Goal: Task Accomplishment & Management: Manage account settings

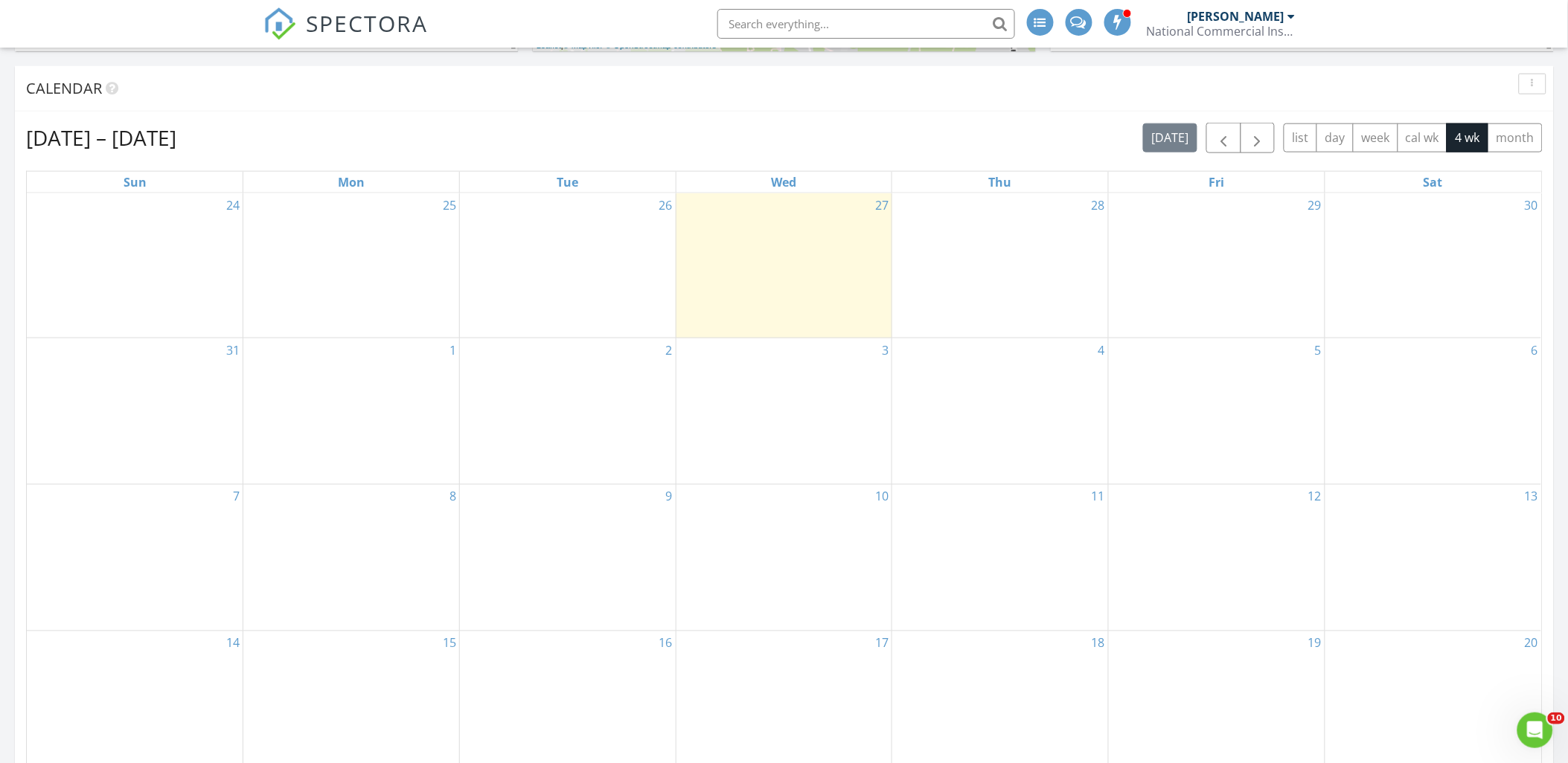
scroll to position [413, 0]
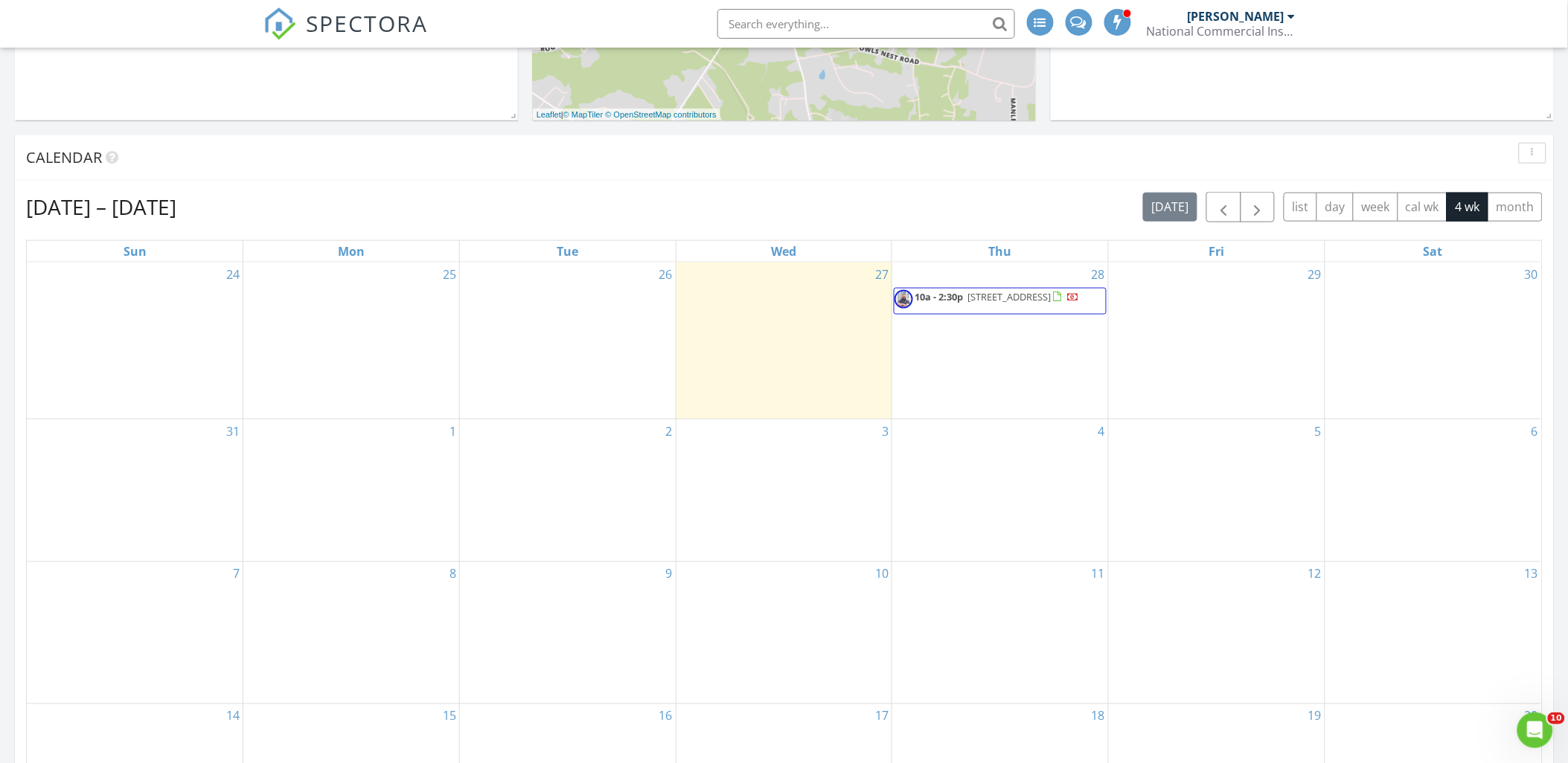
click at [1006, 297] on span "[STREET_ADDRESS]" at bounding box center [1009, 297] width 84 height 14
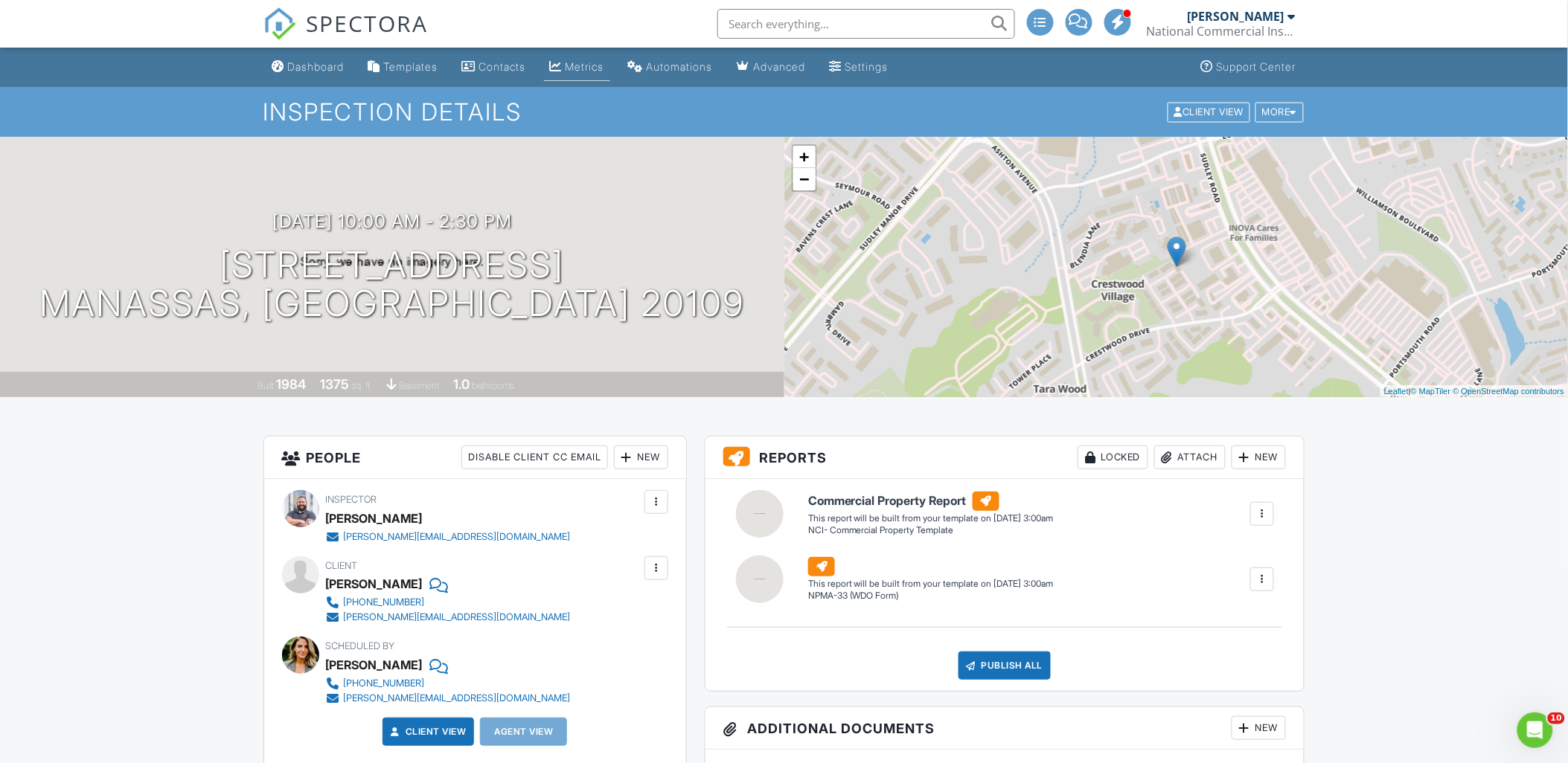
click at [579, 68] on div "Metrics" at bounding box center [585, 66] width 39 height 13
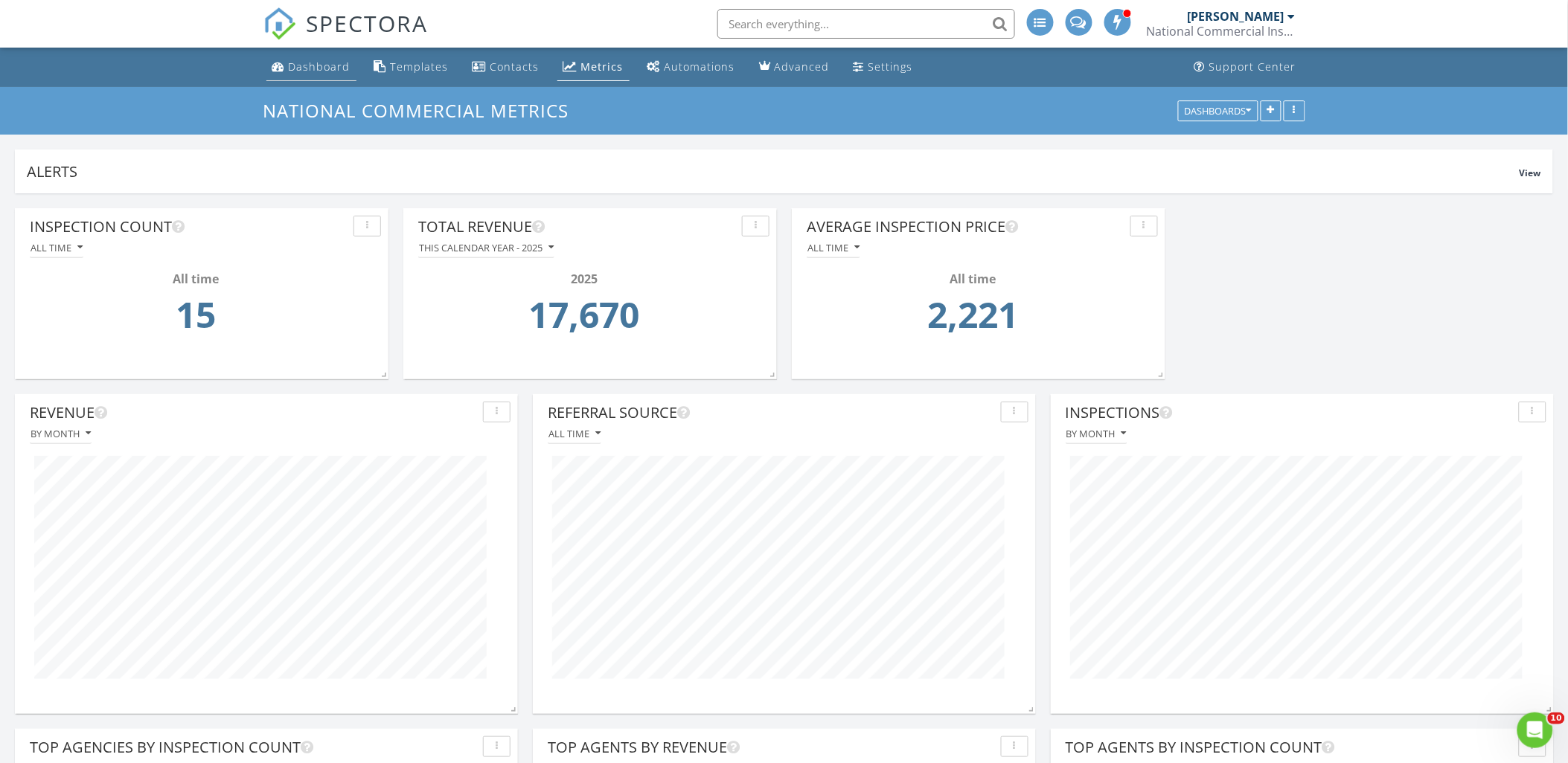
click at [320, 63] on div "Dashboard" at bounding box center [320, 66] width 62 height 14
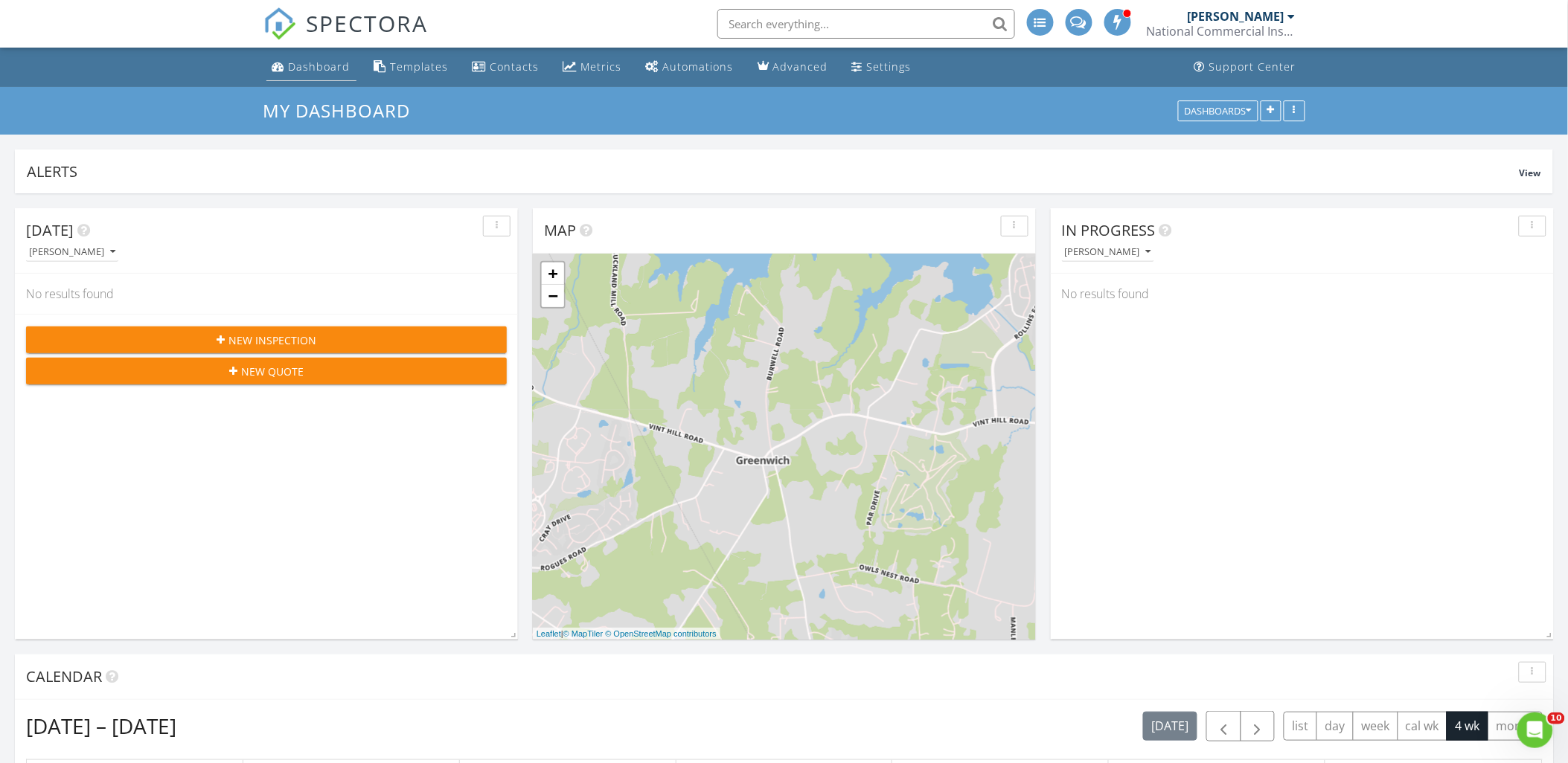
click at [298, 71] on div "Dashboard" at bounding box center [320, 66] width 62 height 14
click at [867, 72] on div "Settings" at bounding box center [889, 66] width 45 height 14
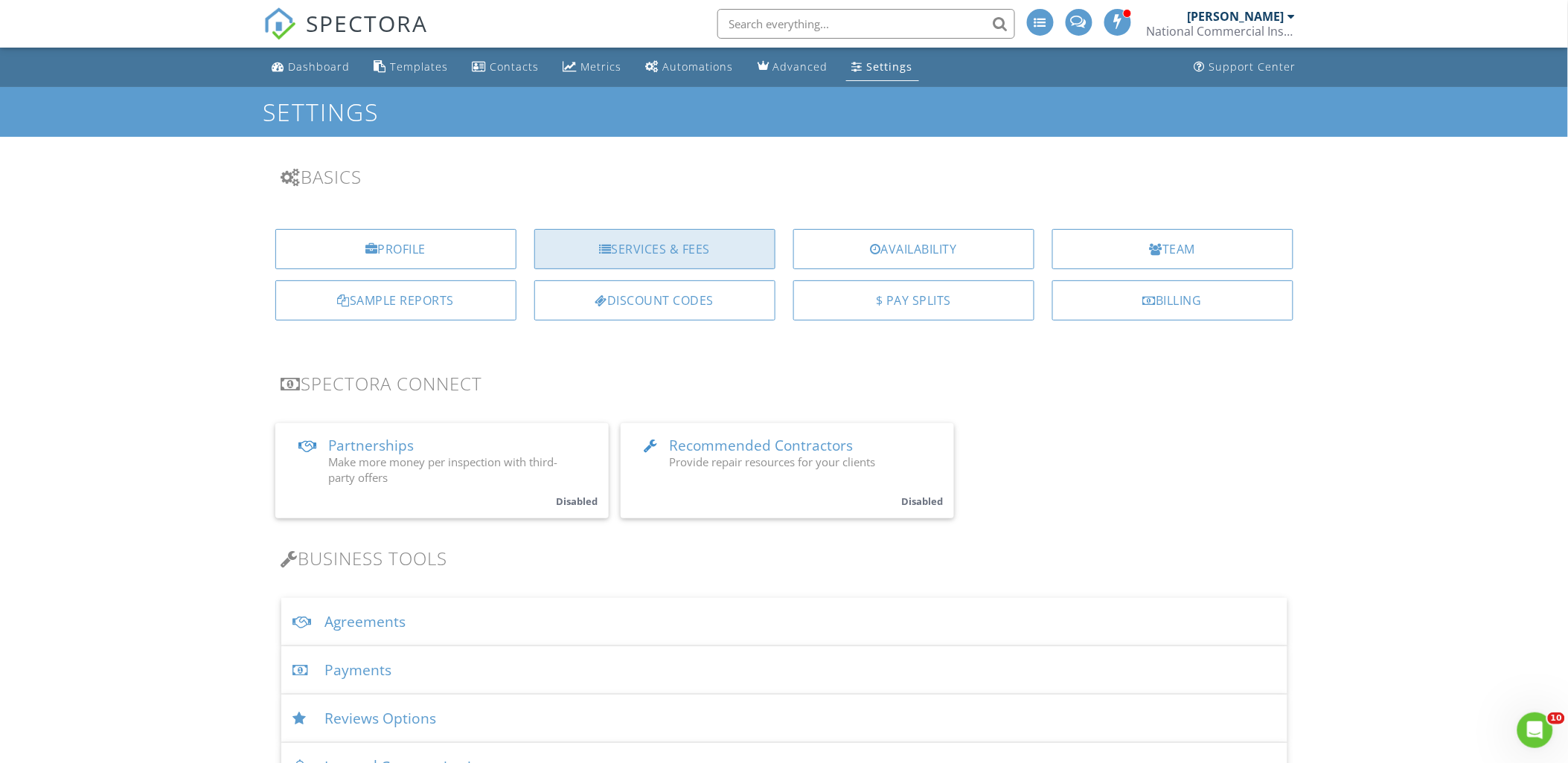
click at [612, 251] on div "Services & Fees" at bounding box center [654, 249] width 241 height 41
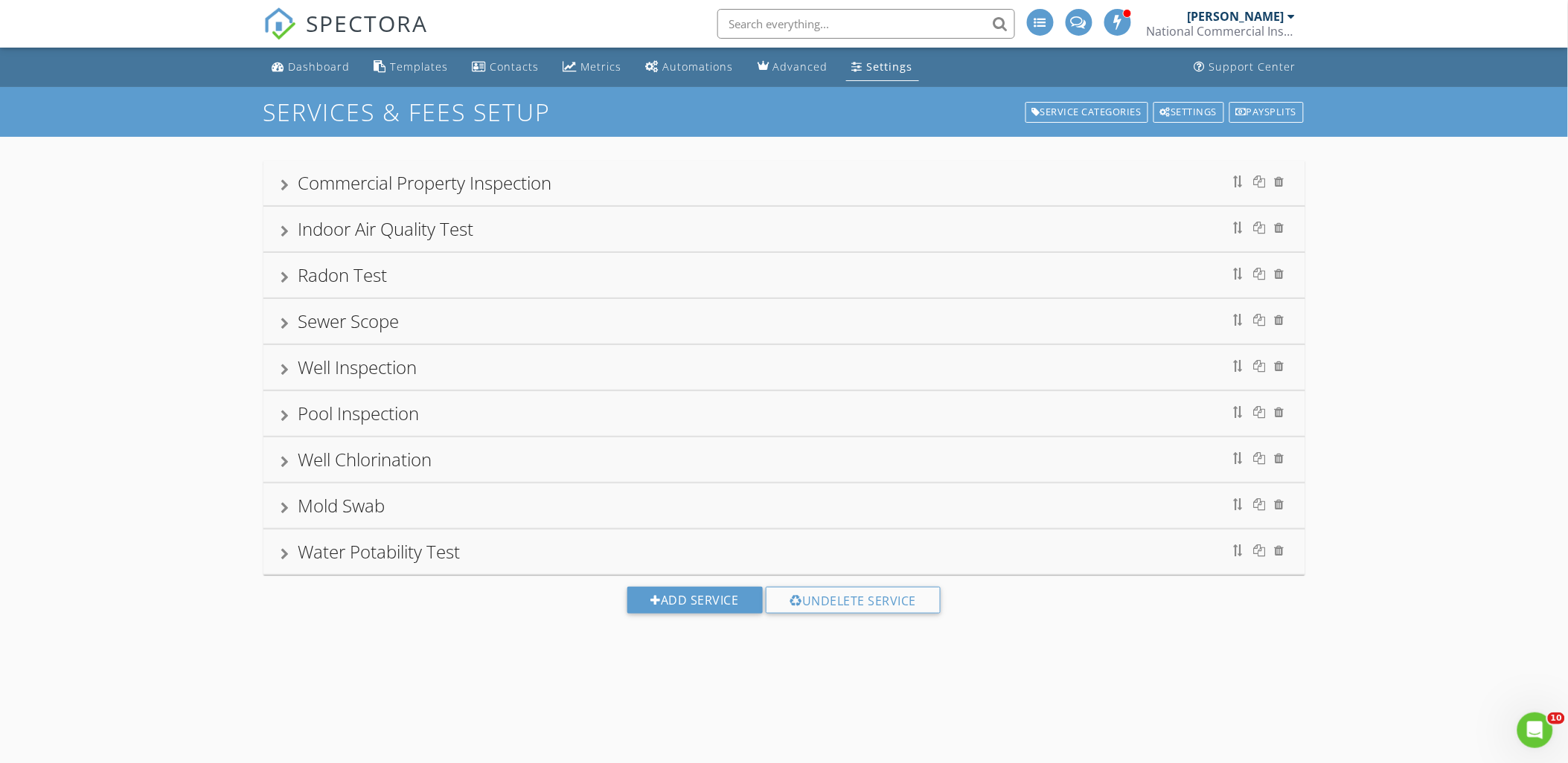
click at [363, 190] on div "Commercial Property Inspection" at bounding box center [425, 183] width 254 height 25
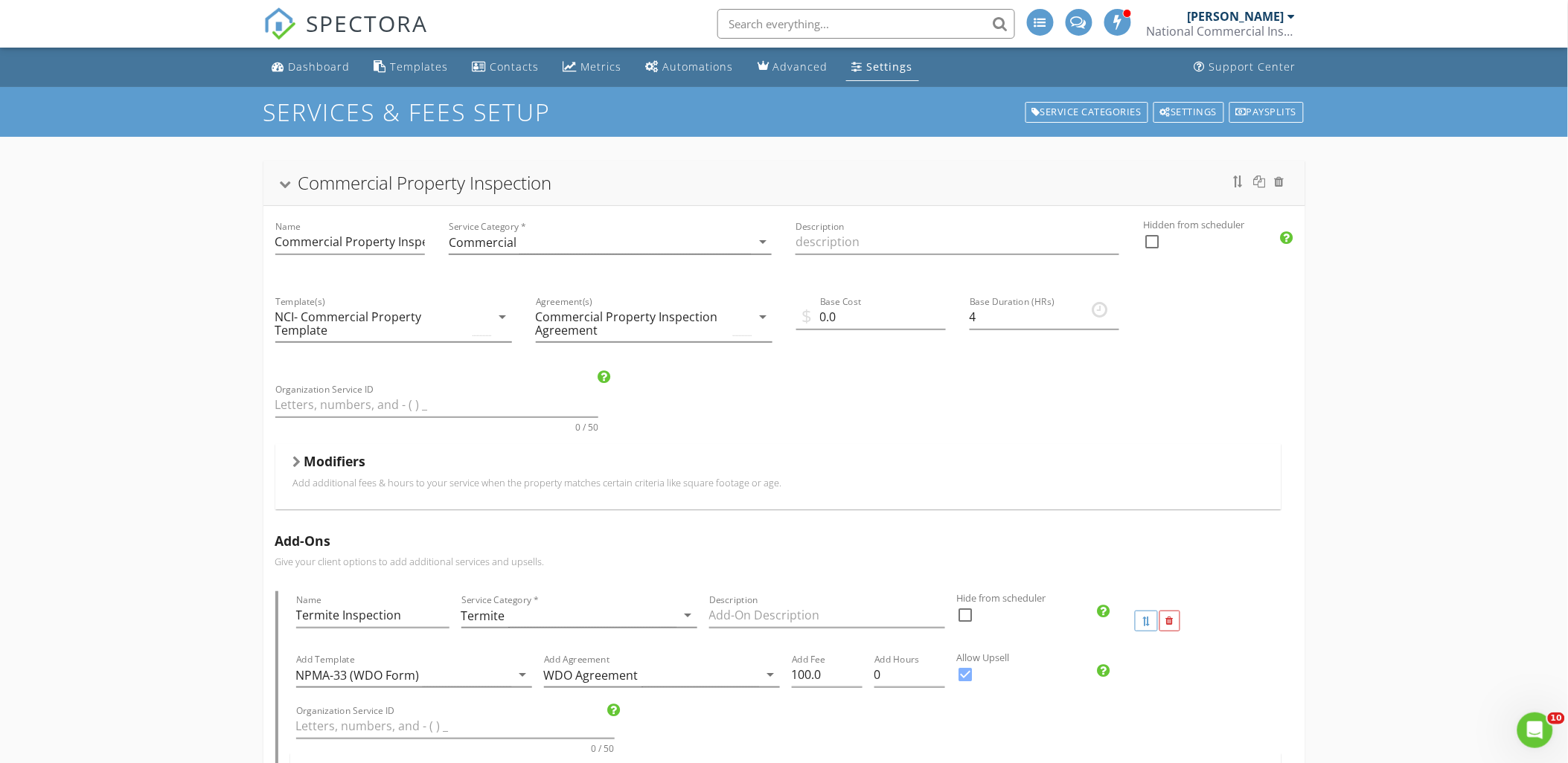
click at [883, 67] on div "Settings" at bounding box center [890, 66] width 46 height 14
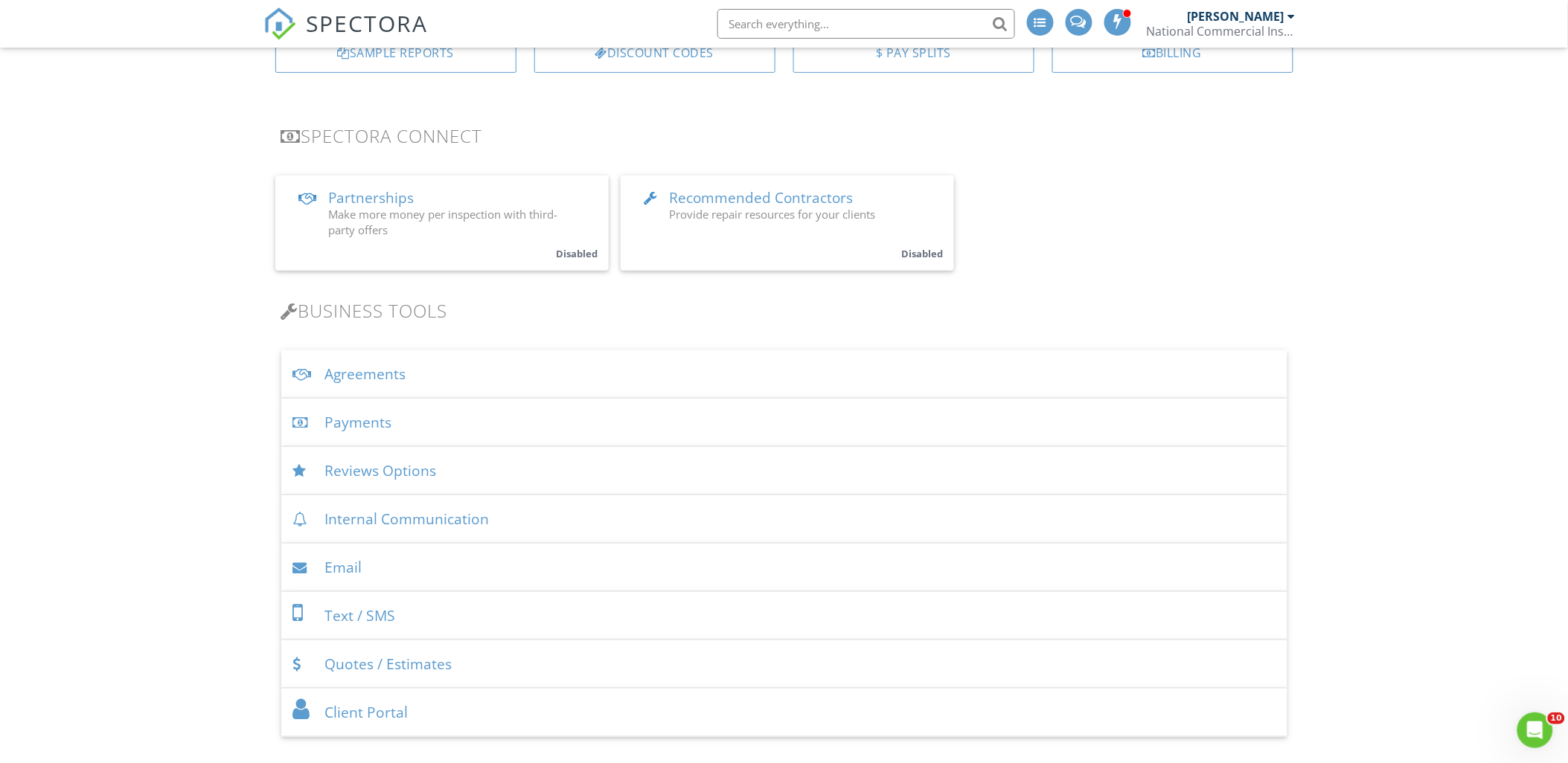
click at [384, 372] on div "Agreements" at bounding box center [784, 374] width 1007 height 48
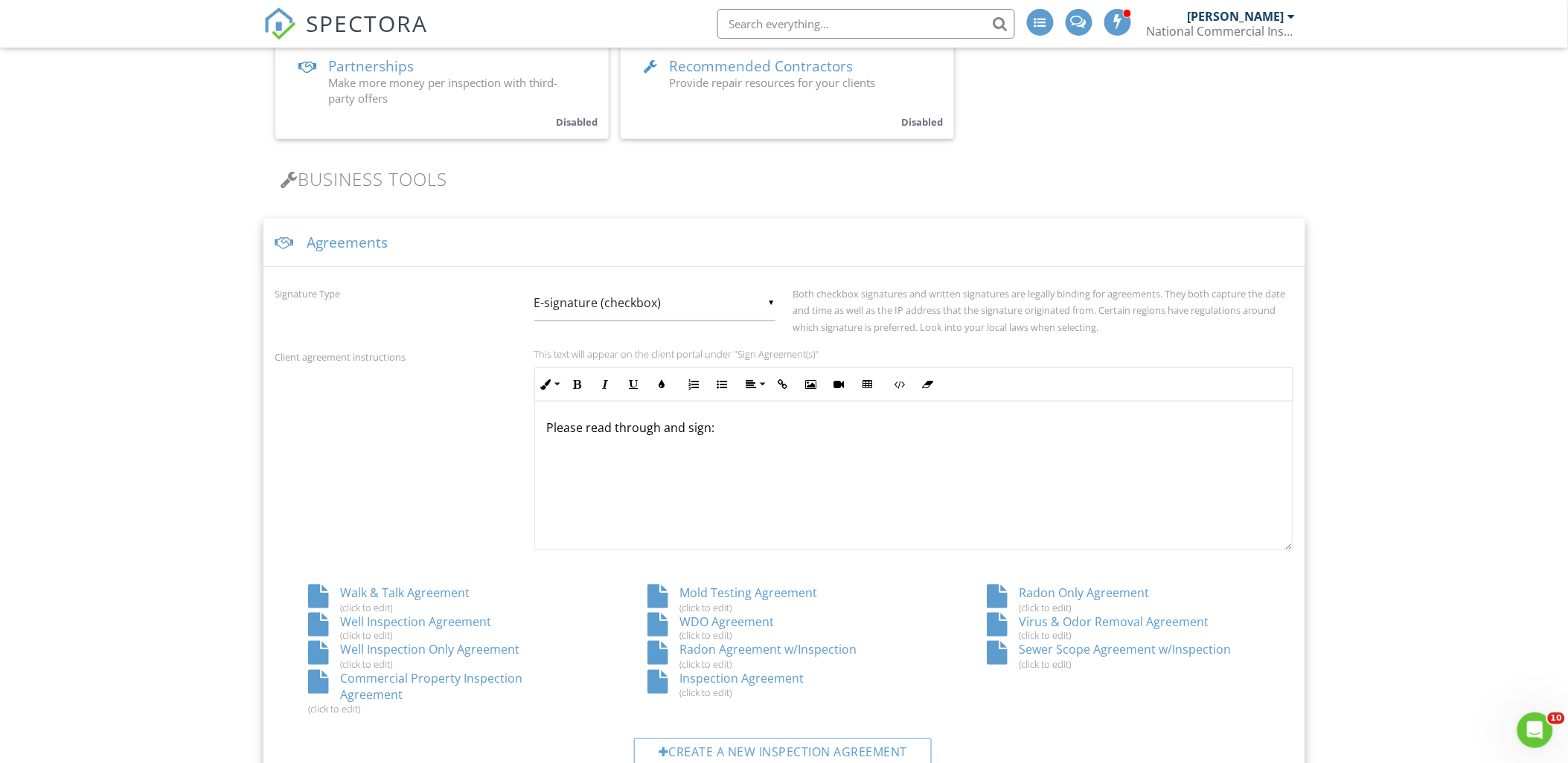
scroll to position [578, 0]
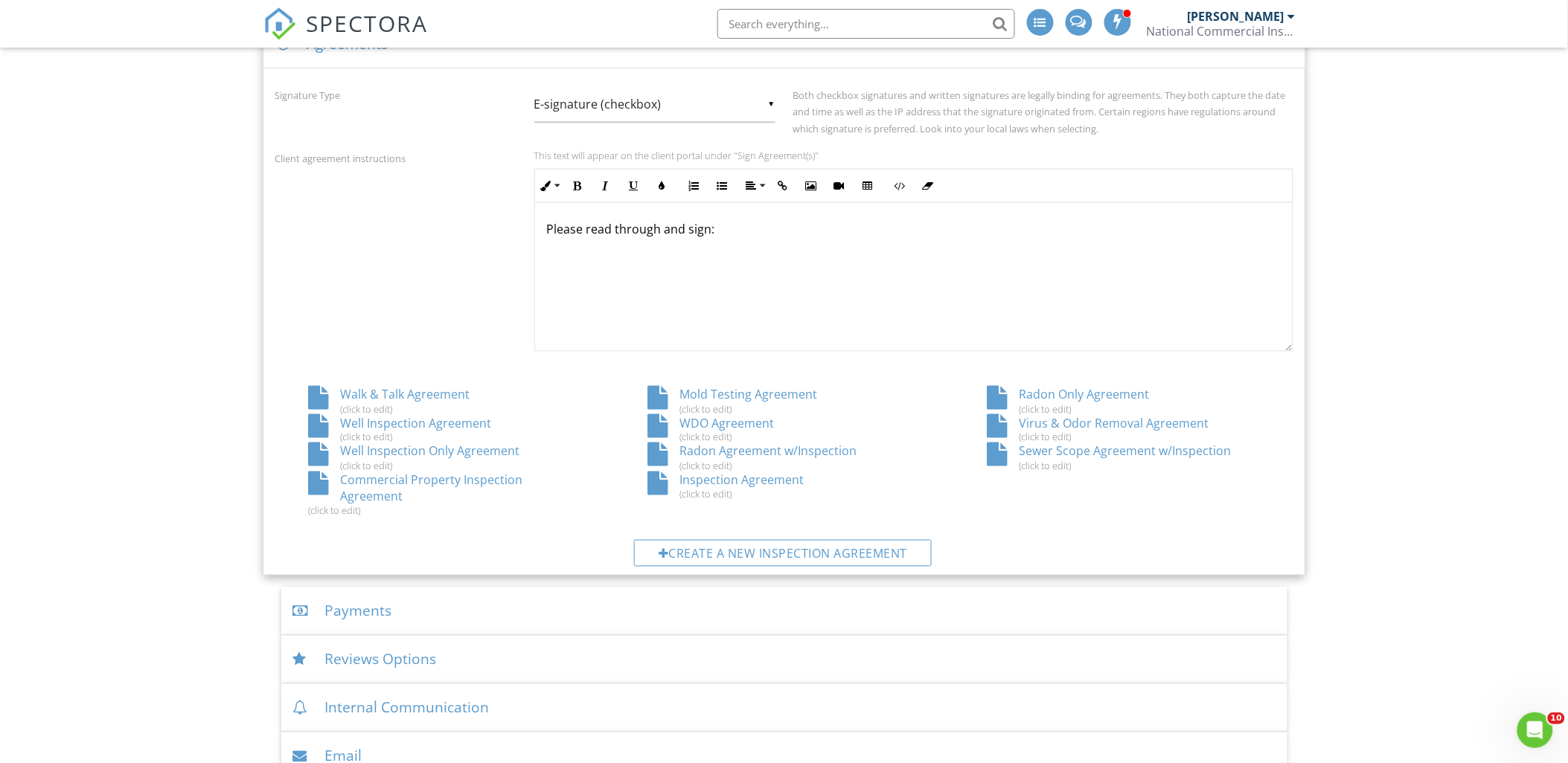
click at [757, 426] on div "WDO Agreement (click to edit)" at bounding box center [784, 428] width 340 height 28
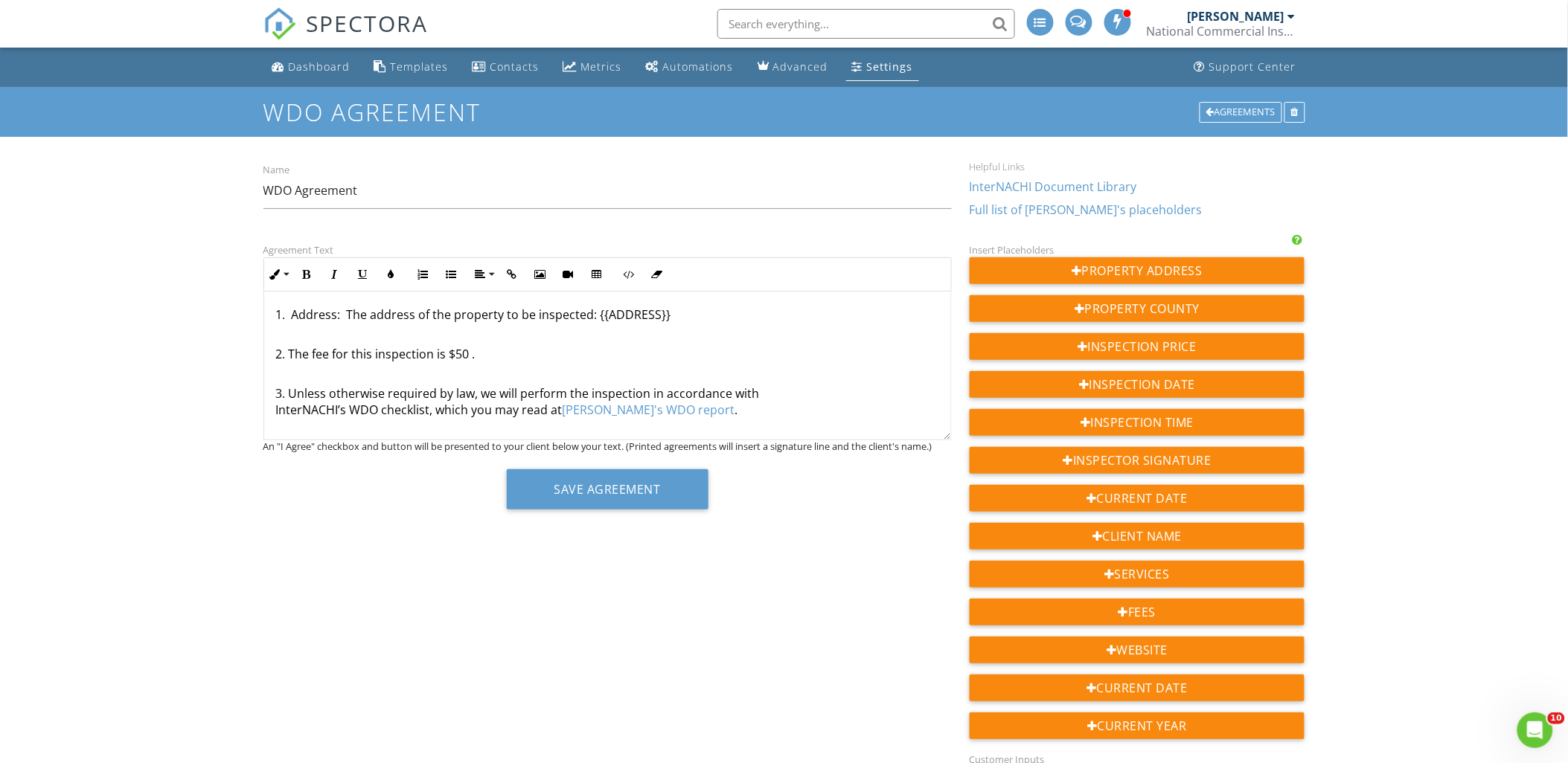
scroll to position [165, 0]
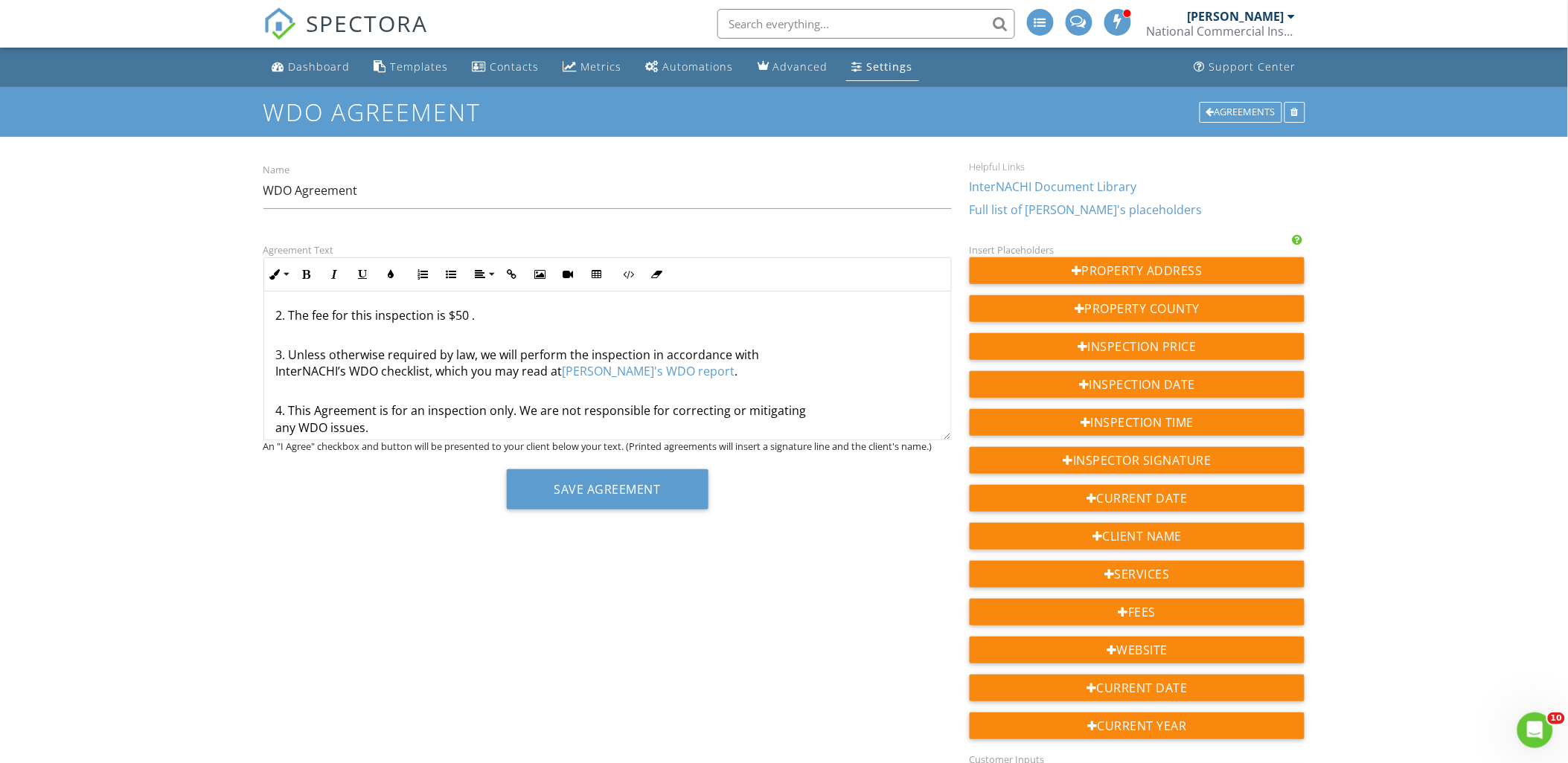
click at [467, 317] on p "2. The fee for this inspection is $50 ." at bounding box center [608, 308] width 664 height 34
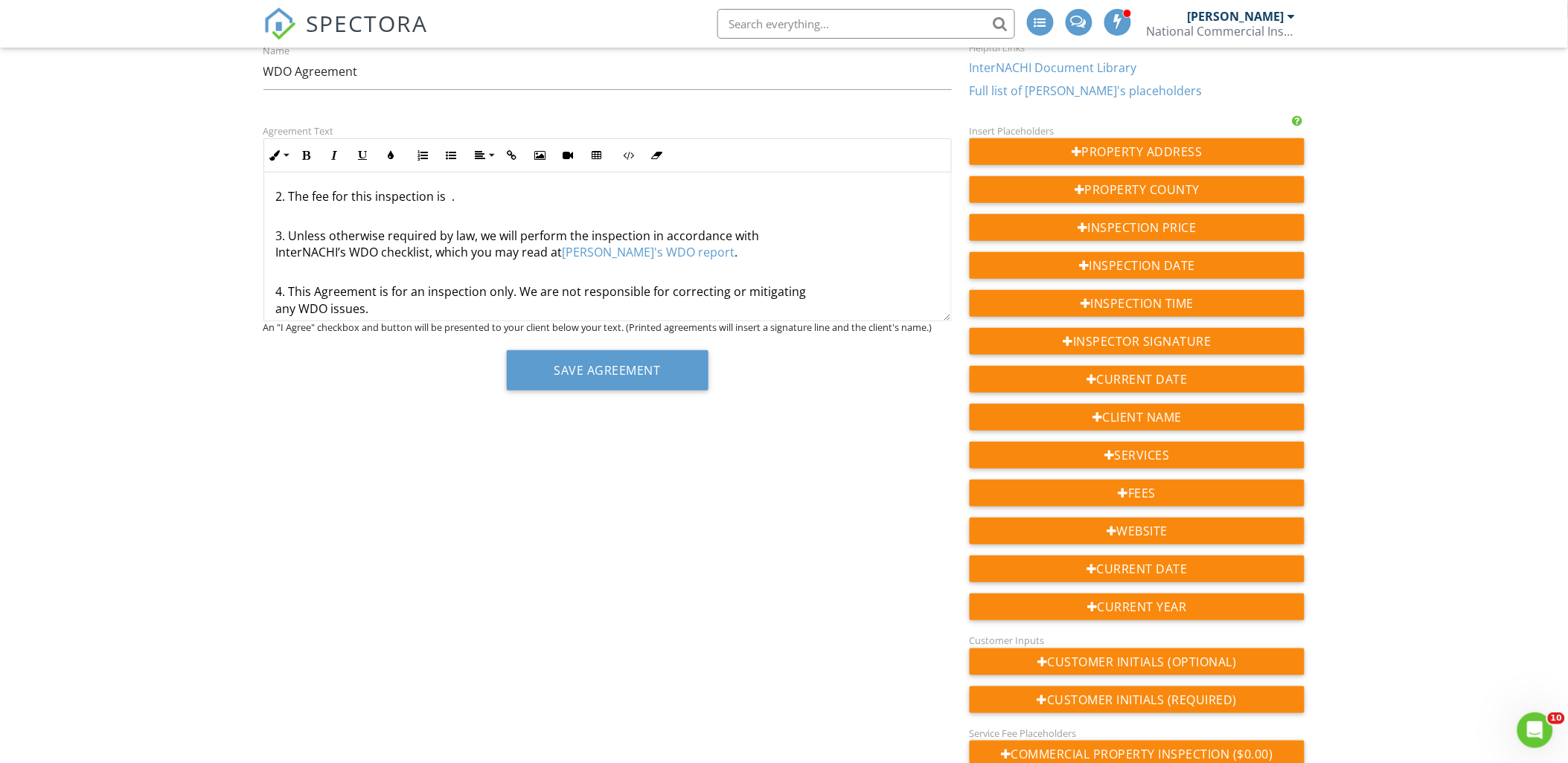
scroll to position [117, 0]
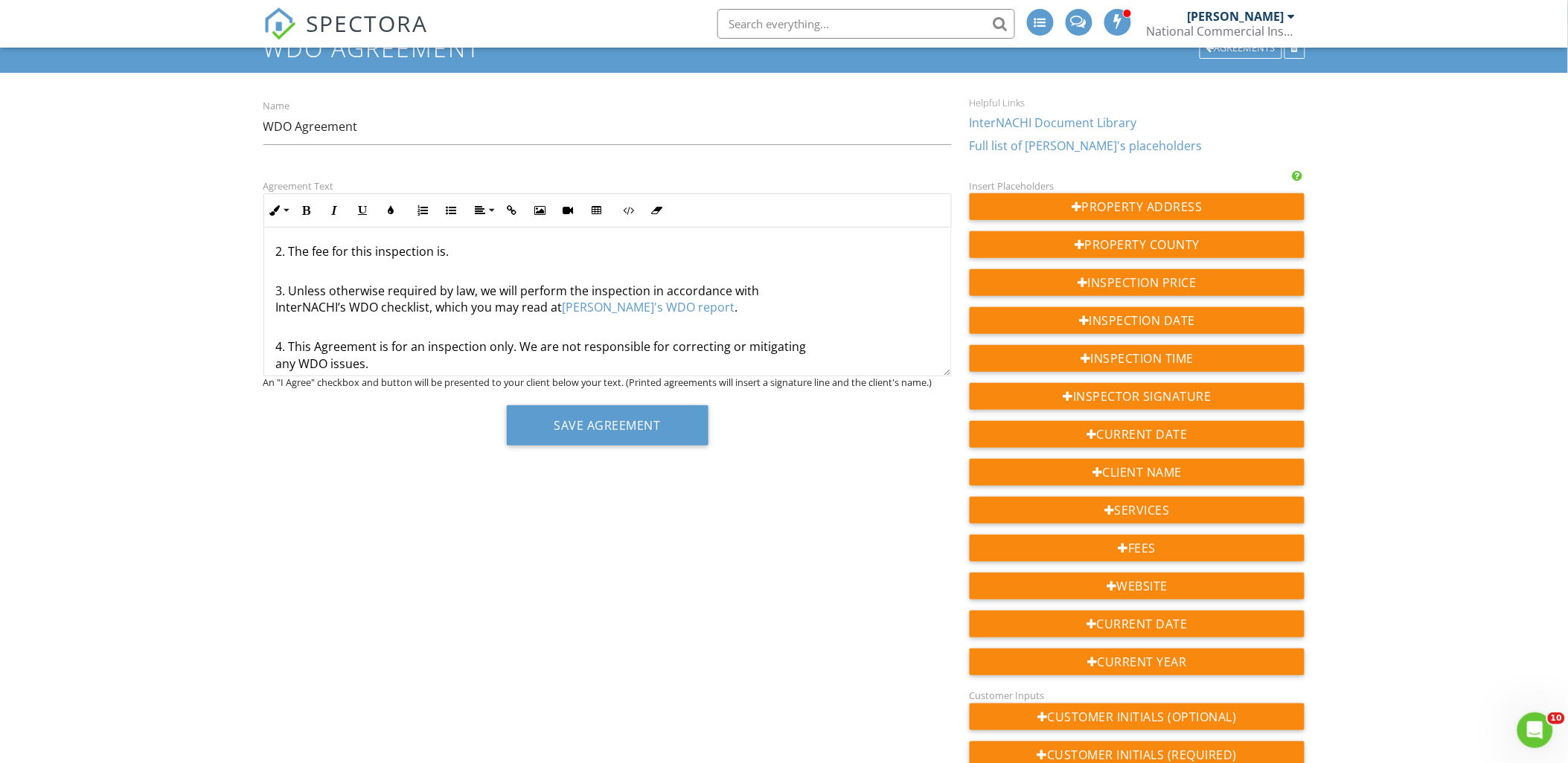
scroll to position [0, 0]
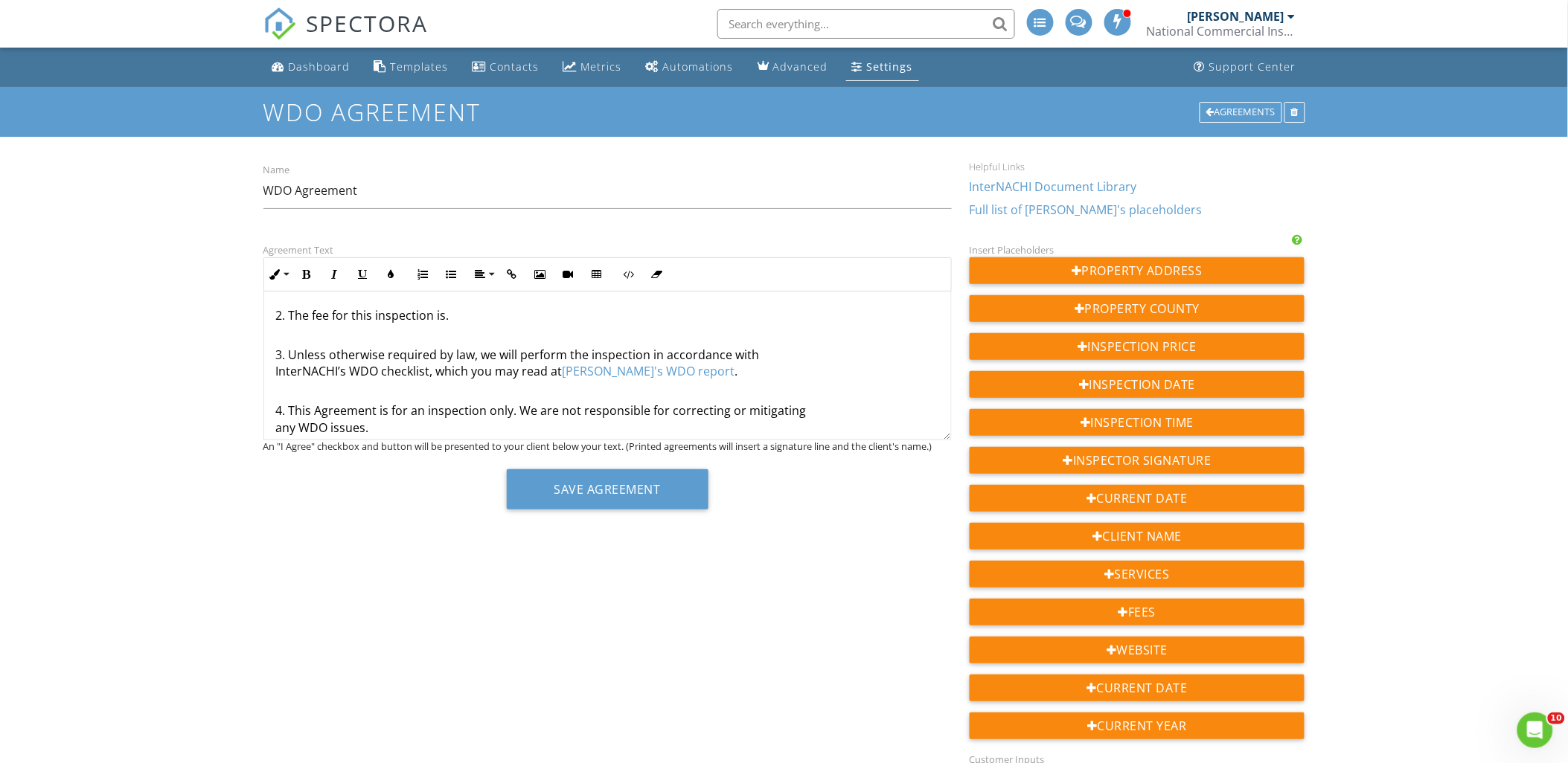
click at [891, 72] on div "Settings" at bounding box center [890, 66] width 46 height 14
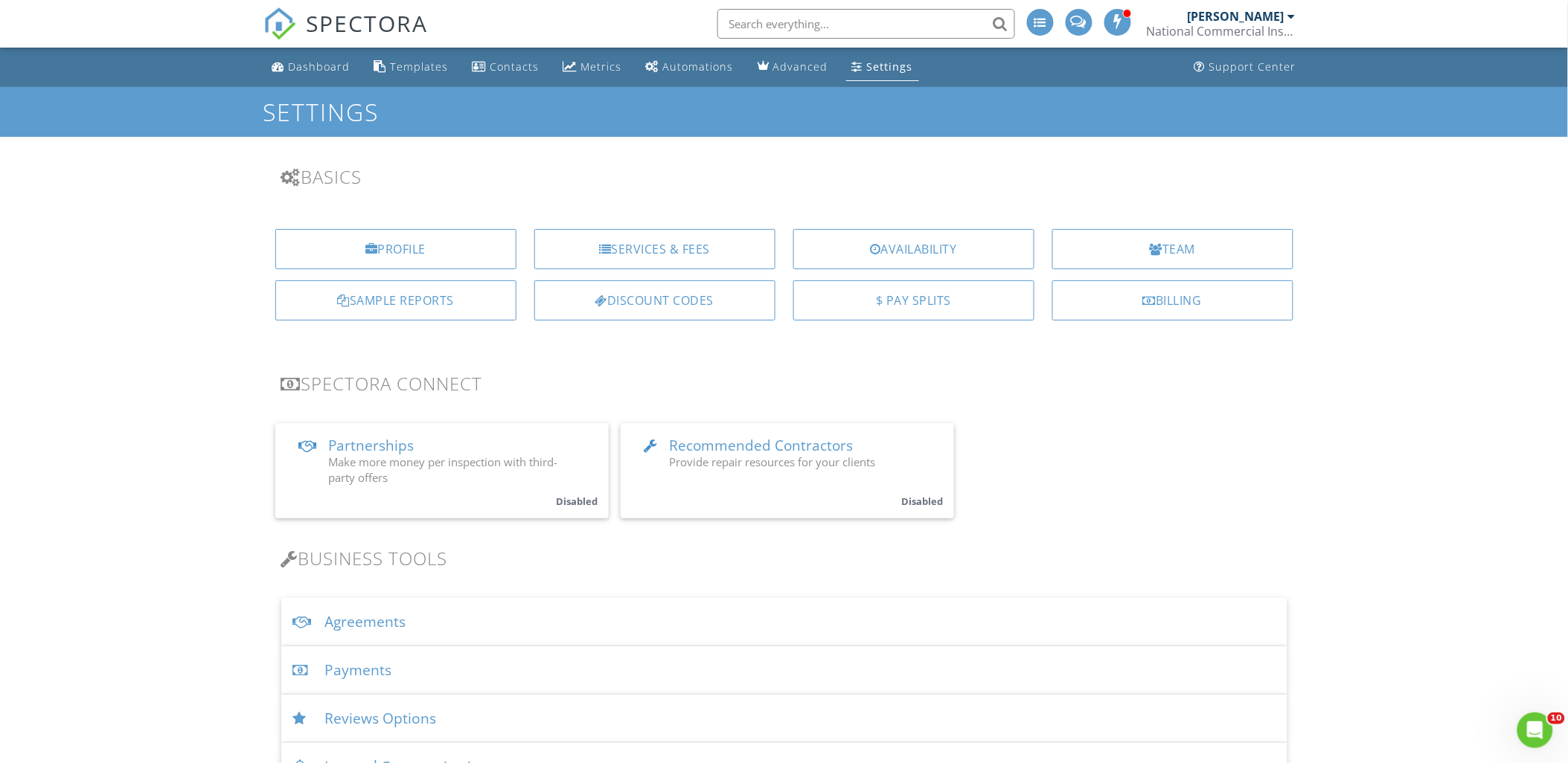
click at [395, 619] on div "Agreements" at bounding box center [784, 622] width 1007 height 48
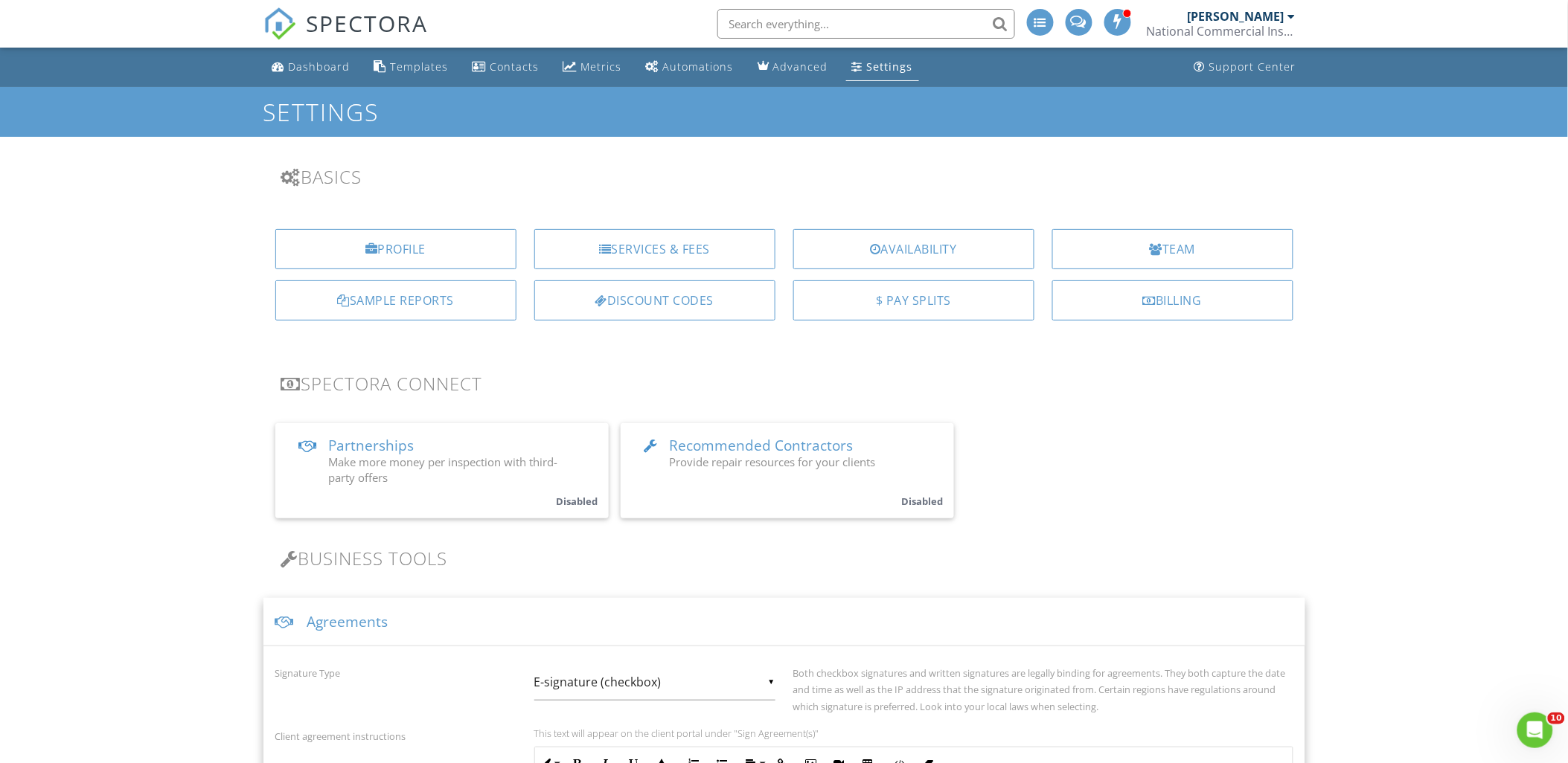
click at [1271, 433] on div "Partnerships Make more money per inspection with third-party offers Disabled Re…" at bounding box center [784, 471] width 1019 height 95
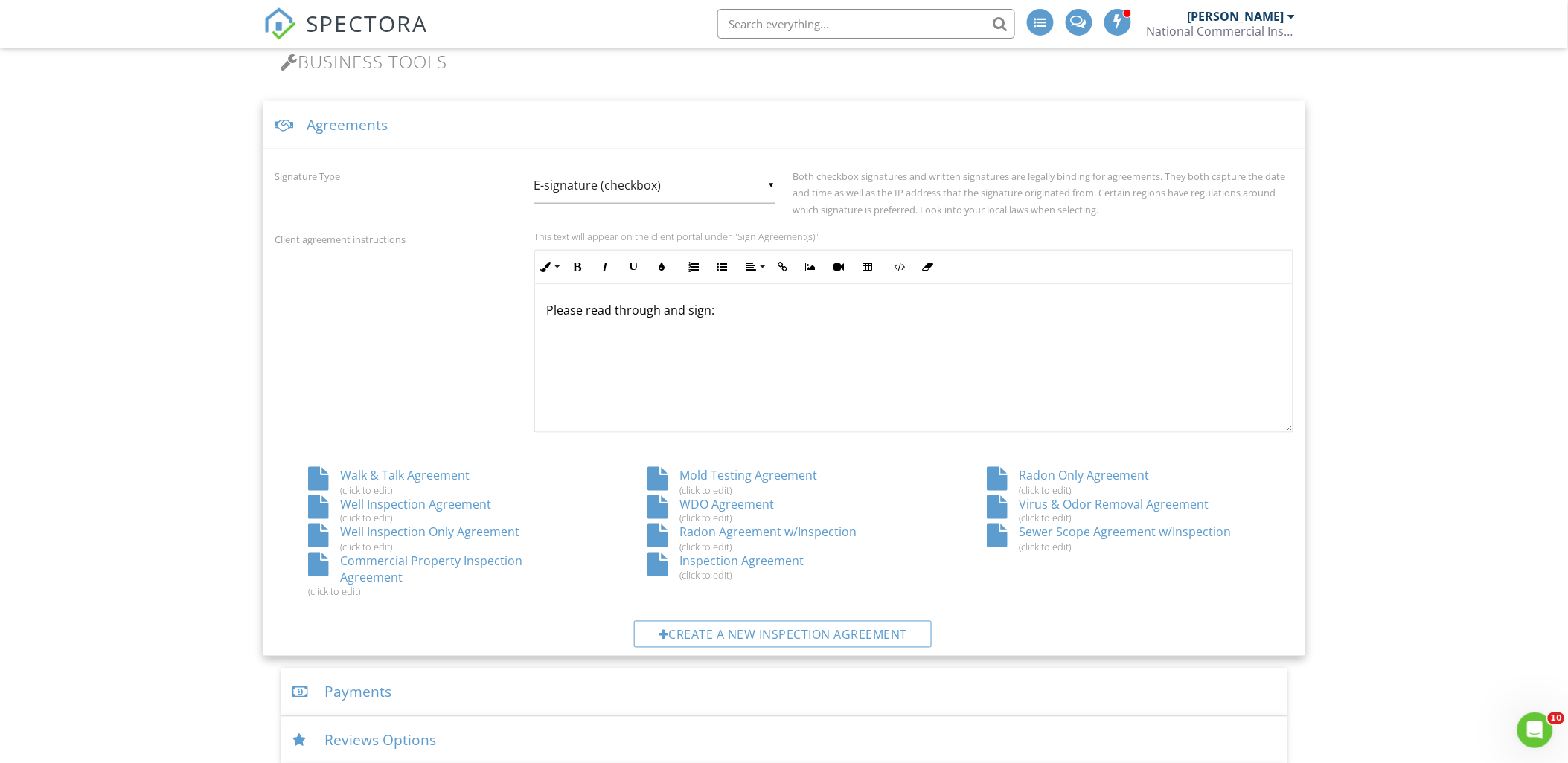
scroll to position [578, 0]
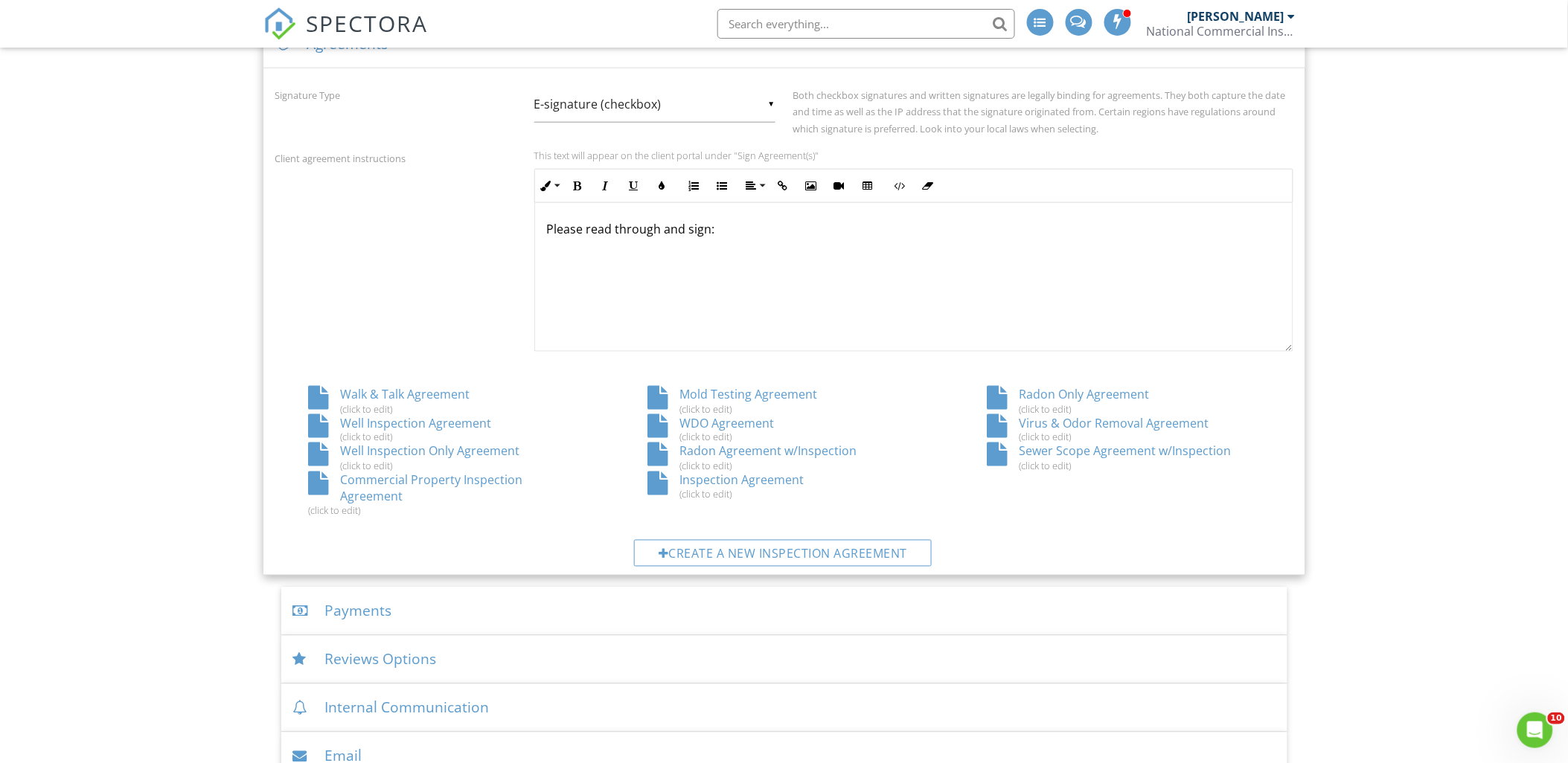
click at [1117, 395] on div "Radon Only Agreement (click to edit)" at bounding box center [1124, 400] width 340 height 28
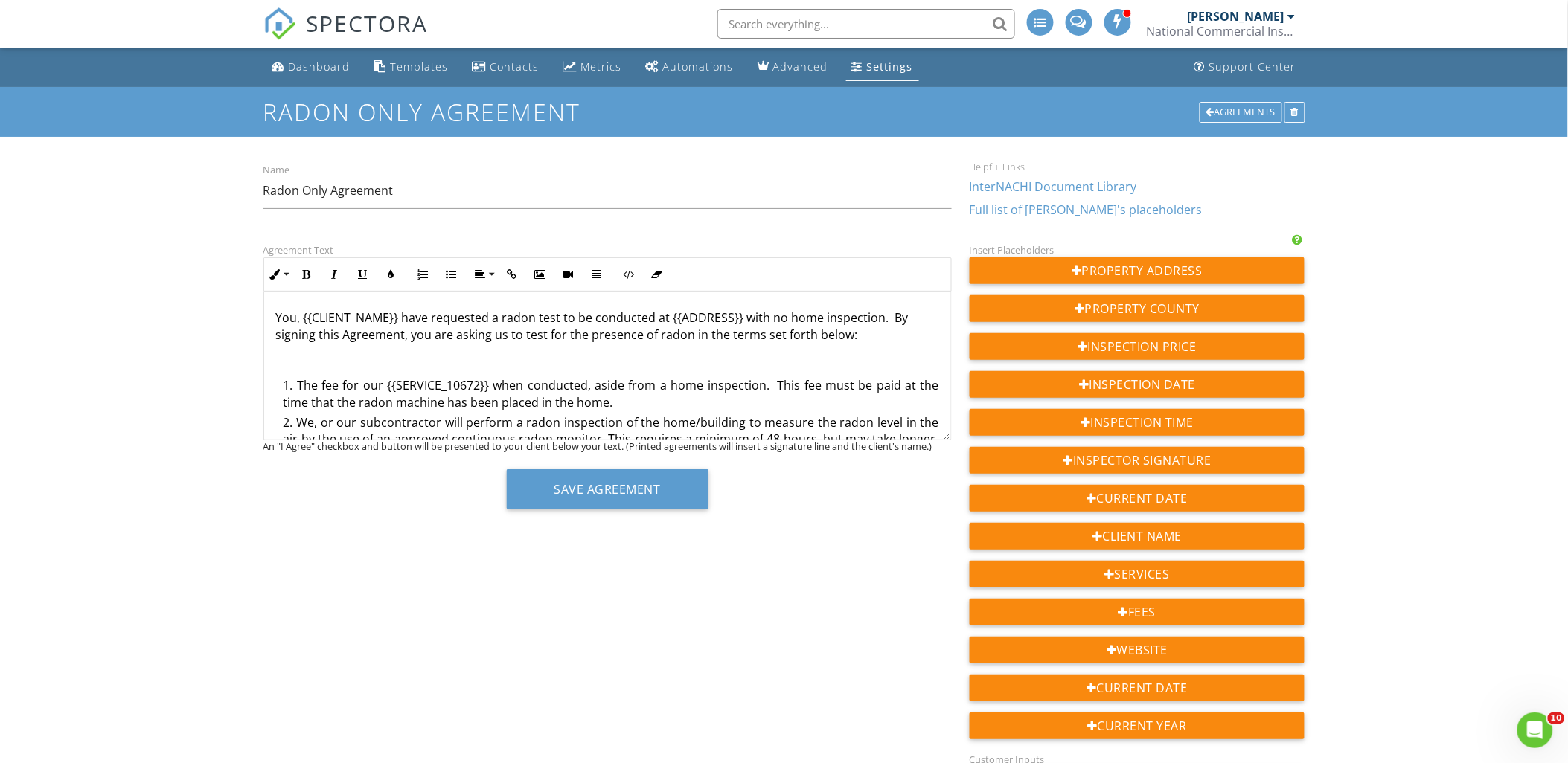
click at [913, 344] on div "You, {{CLIENT_NAME}} have requested a radon test to be conducted at {{ADDRESS}}…" at bounding box center [608, 630] width 687 height 679
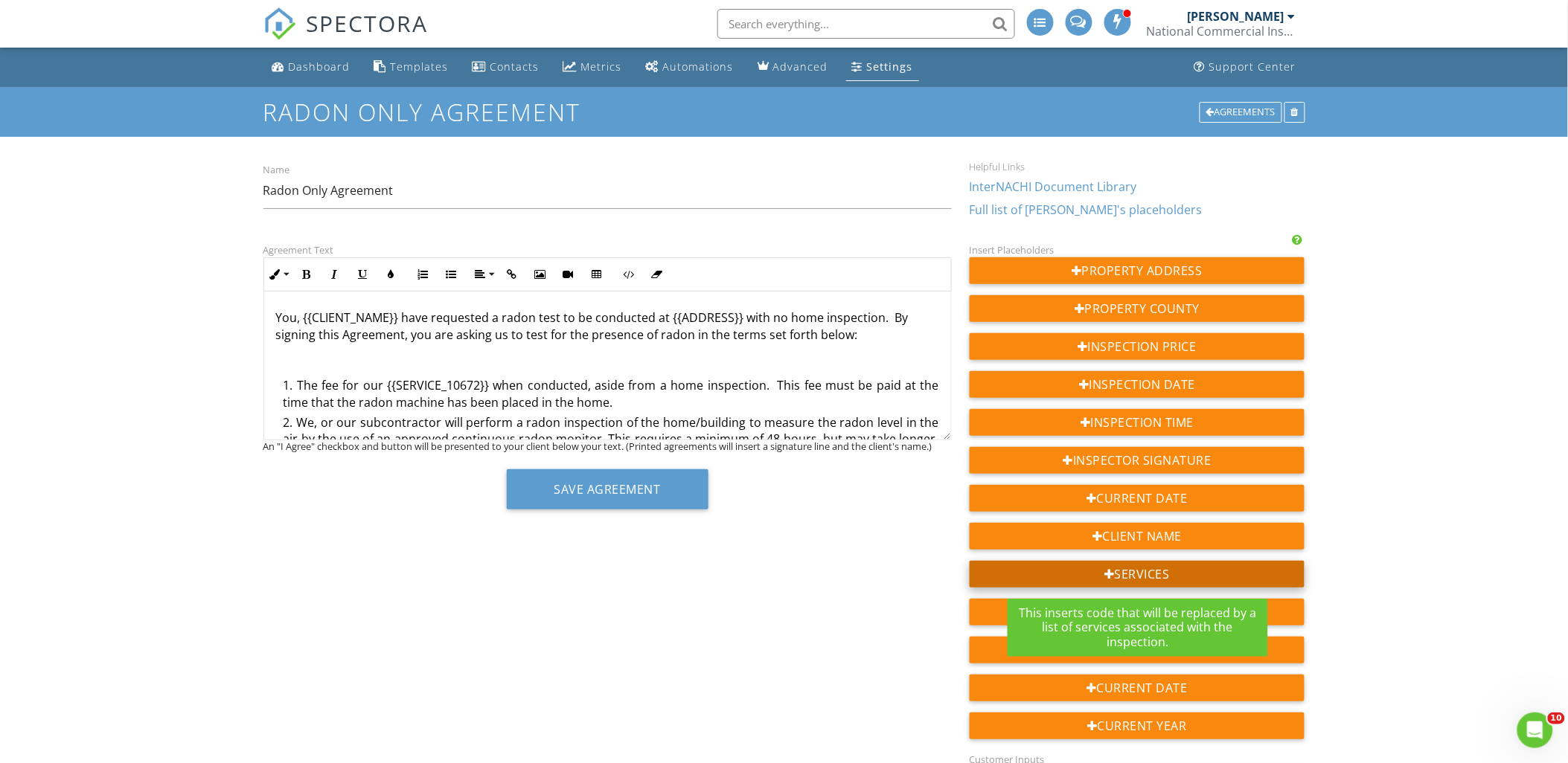
click at [1199, 575] on div "Services" at bounding box center [1137, 575] width 336 height 27
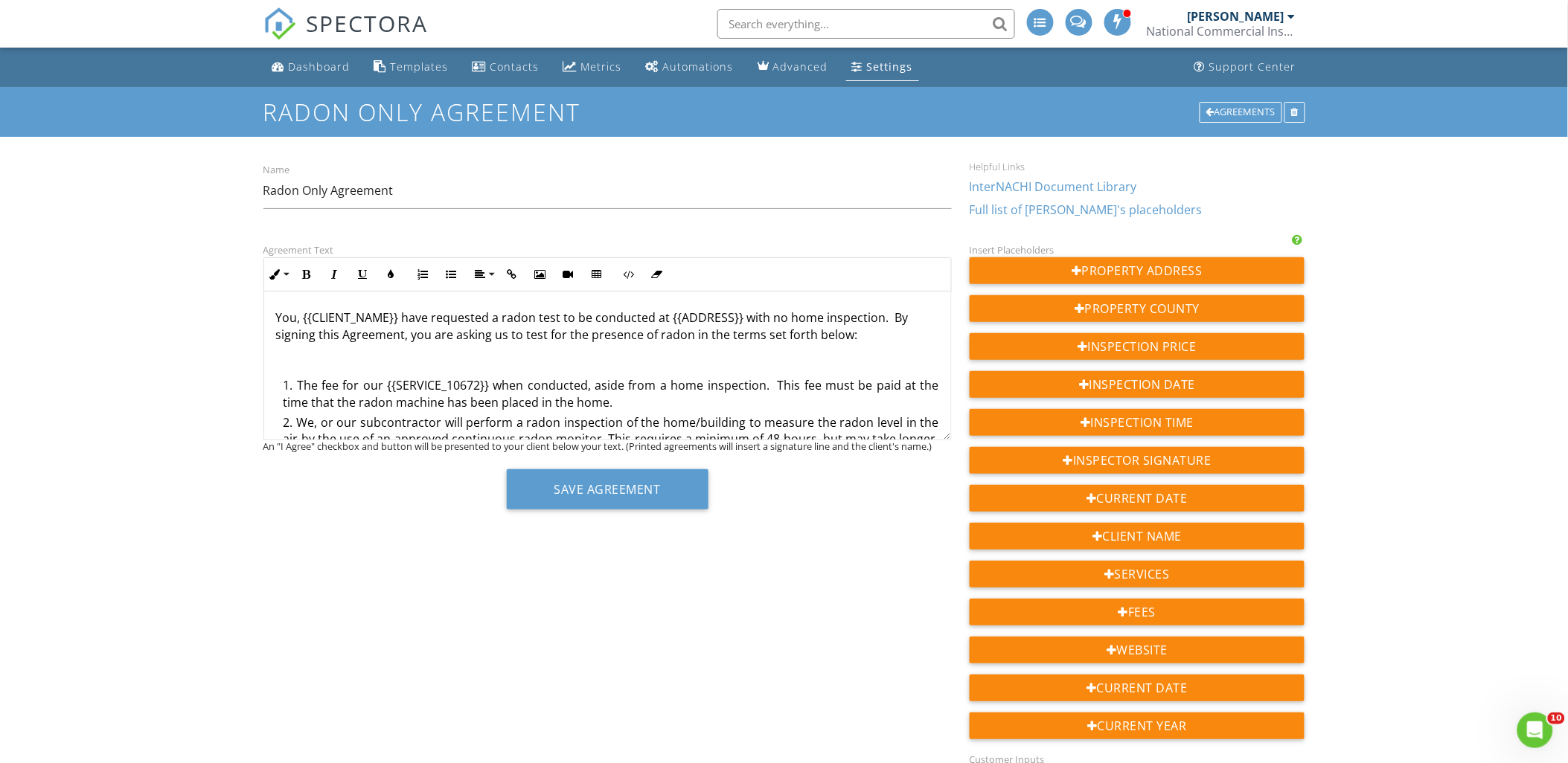
click at [1144, 209] on link "Full list of [PERSON_NAME]'s placeholders" at bounding box center [1086, 210] width 233 height 16
drag, startPoint x: 485, startPoint y: 384, endPoint x: 385, endPoint y: 388, distance: 100.1
click at [385, 388] on li "The fee for our {{SERVICE_10672}} when conducted, aside from a home inspection.…" at bounding box center [612, 395] width 656 height 37
copy li "{{SERVICE_10672}}"
click at [455, 502] on div "Save Agreement" at bounding box center [608, 495] width 689 height 52
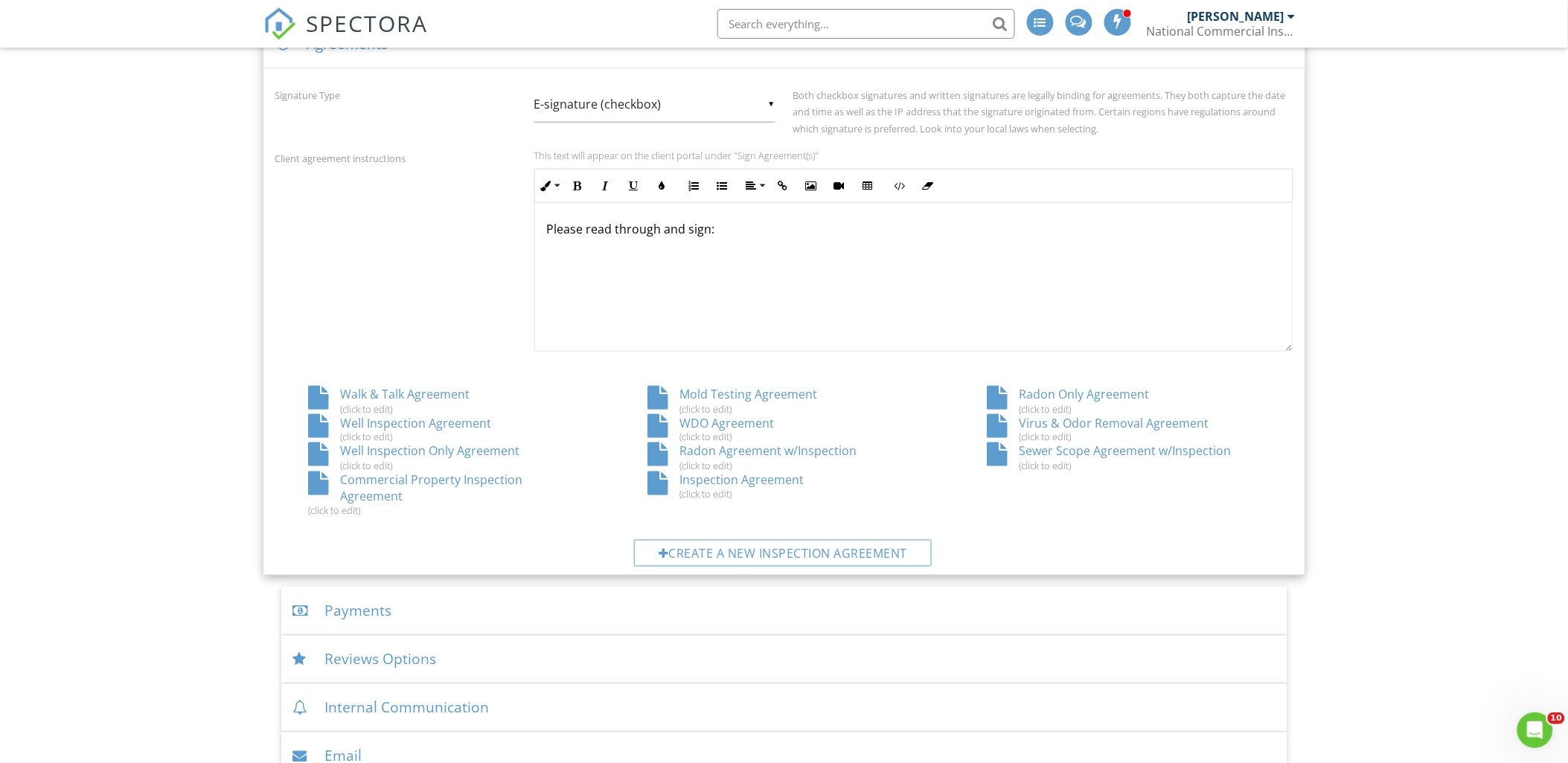
click at [735, 422] on div "WDO Agreement (click to edit)" at bounding box center [784, 428] width 340 height 28
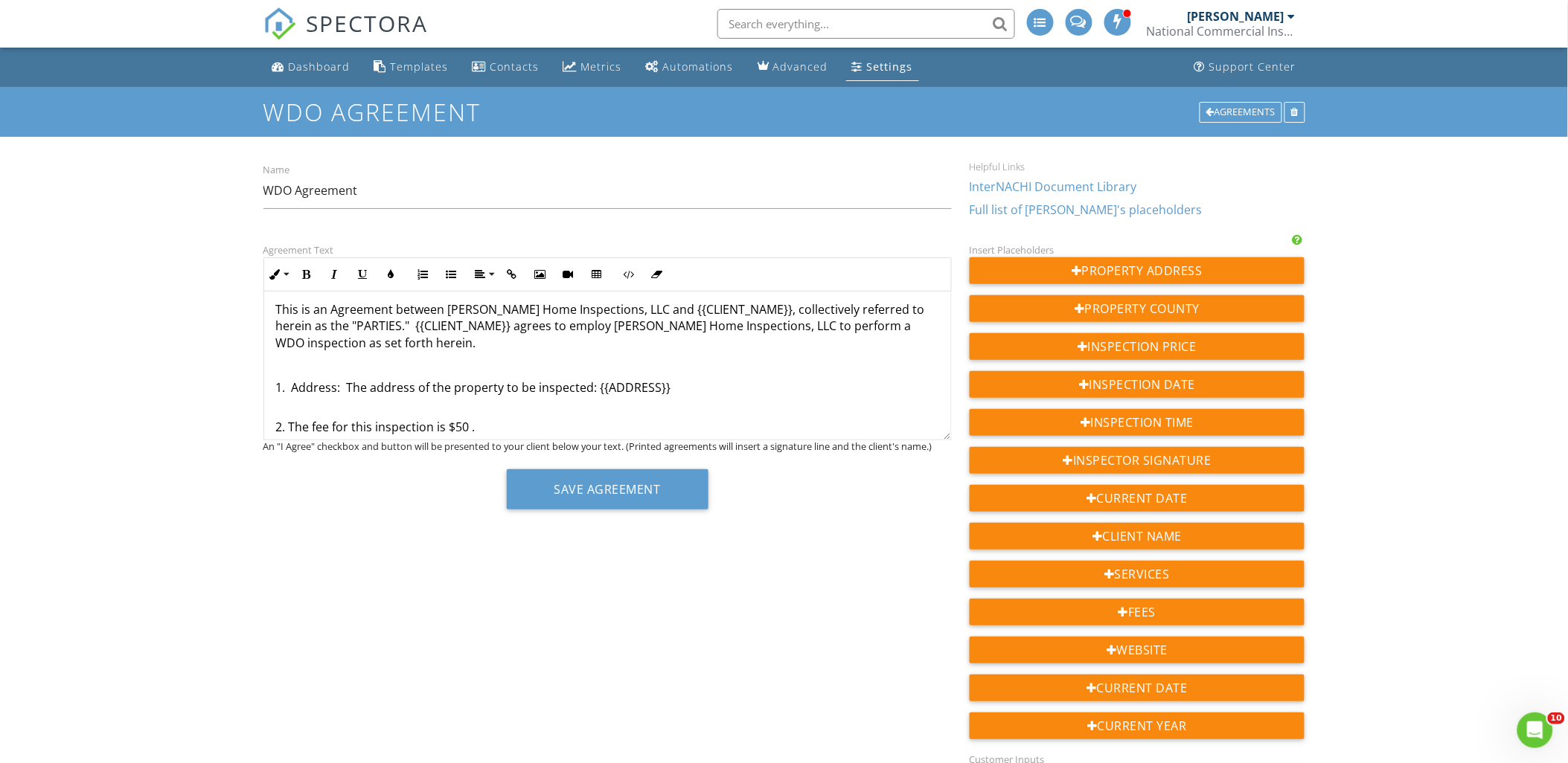
scroll to position [83, 0]
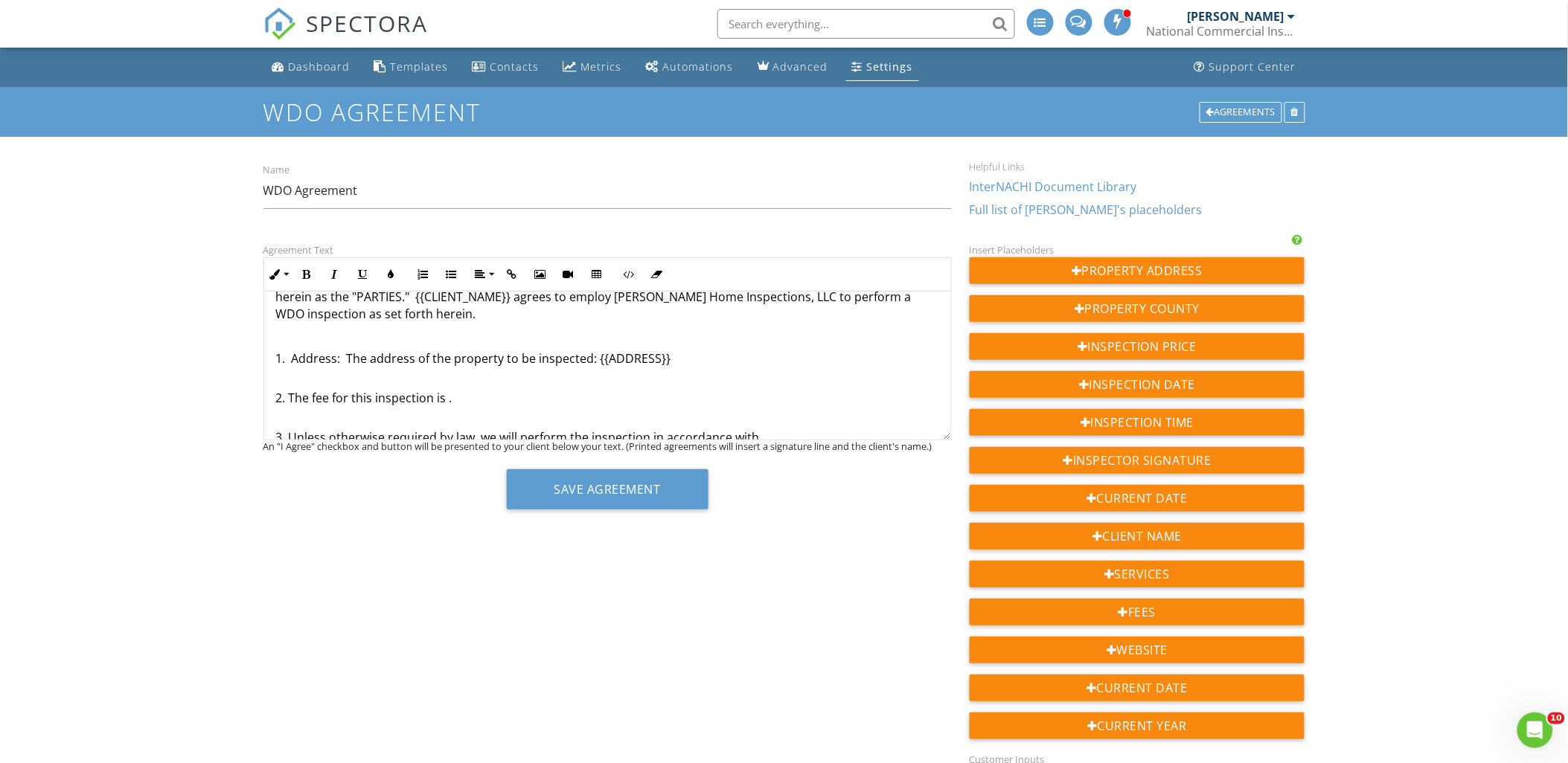
drag, startPoint x: 445, startPoint y: 396, endPoint x: 494, endPoint y: 380, distance: 51.5
click at [494, 380] on p "2. The fee for this inspection is ." at bounding box center [608, 390] width 664 height 34
click at [571, 397] on p "2. The fee for this inspection is {{SERVICE_10672}}" at bounding box center [608, 390] width 664 height 34
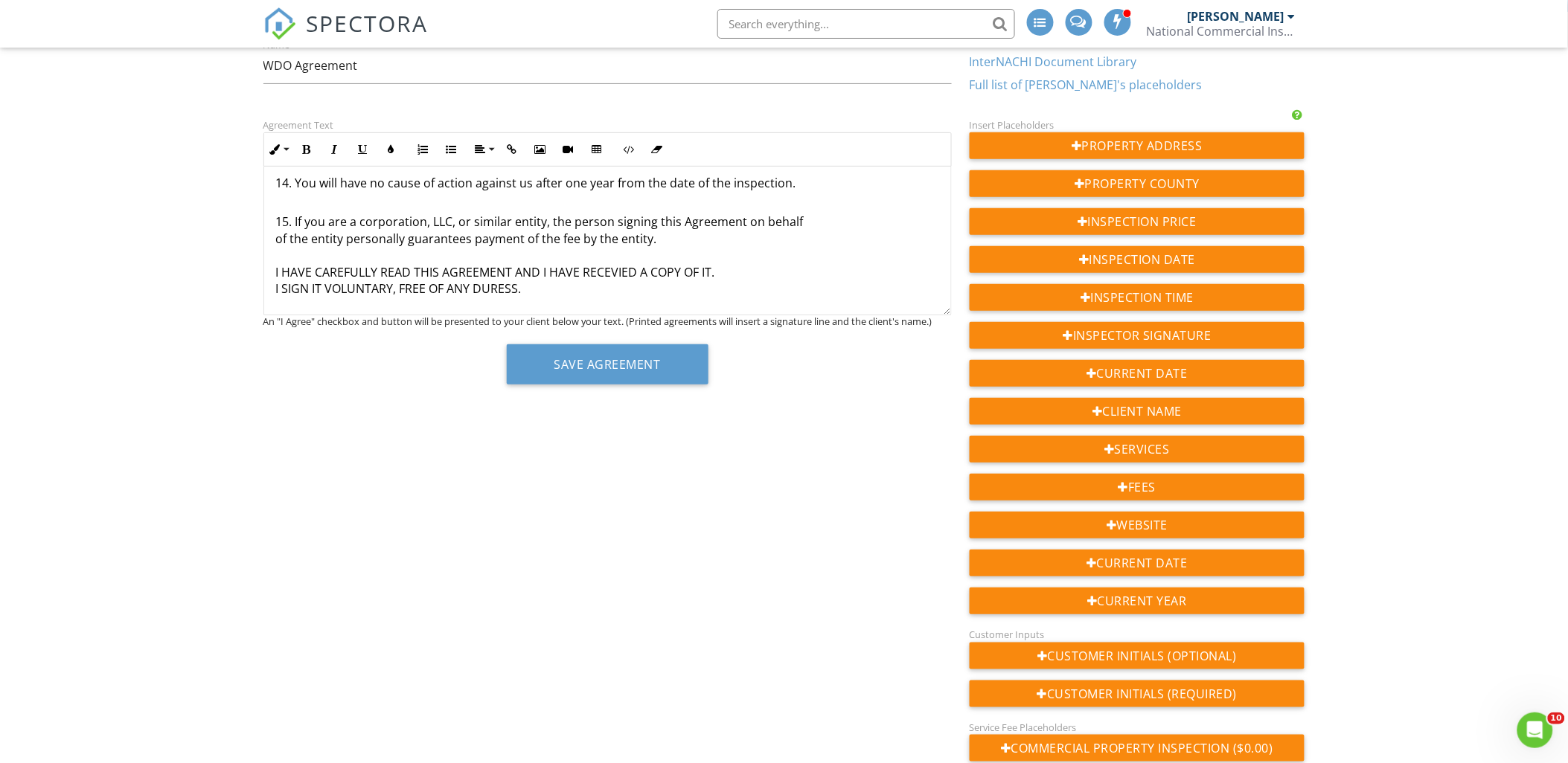
scroll to position [165, 0]
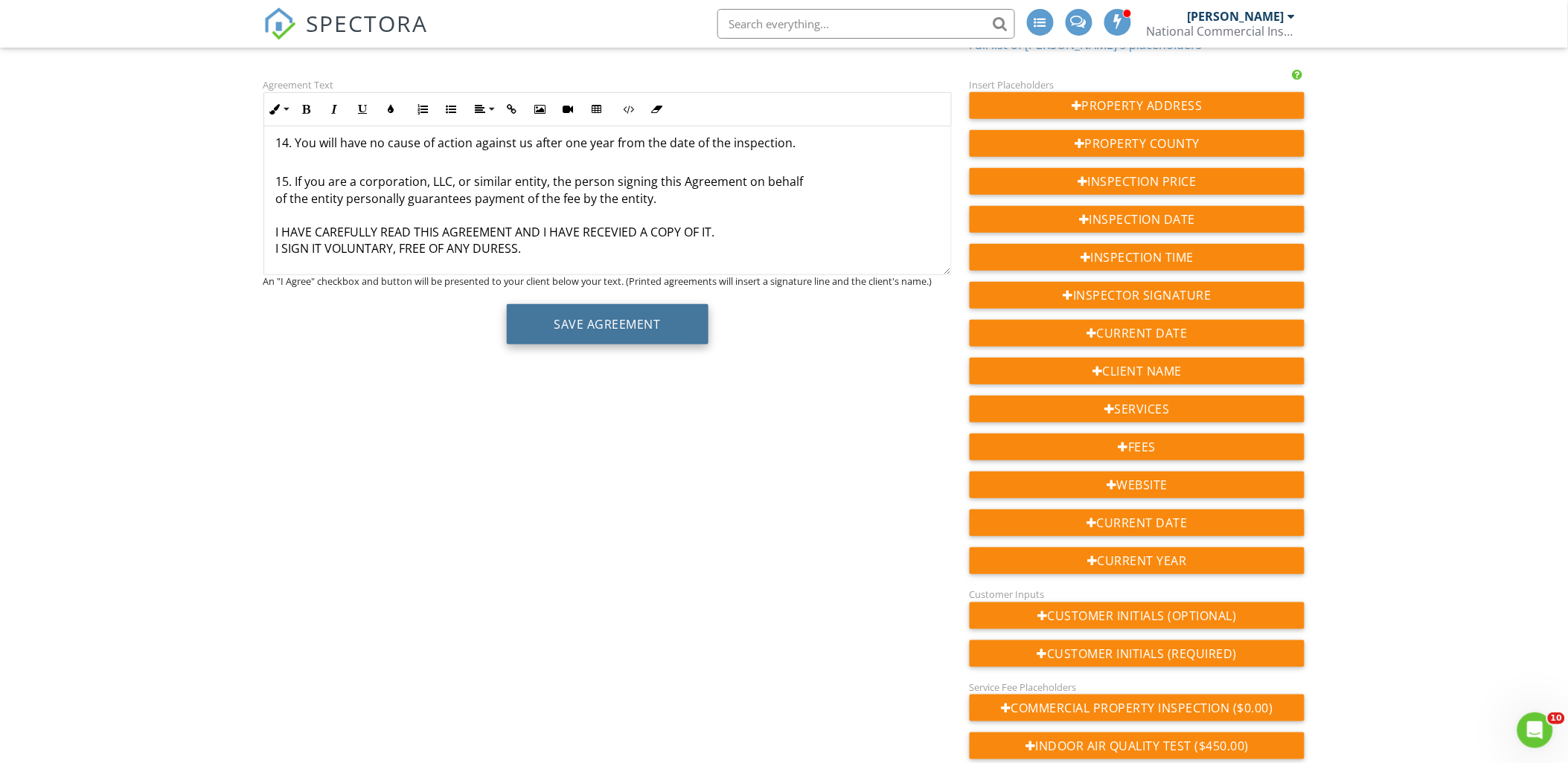
click at [673, 333] on button "Save Agreement" at bounding box center [608, 324] width 202 height 41
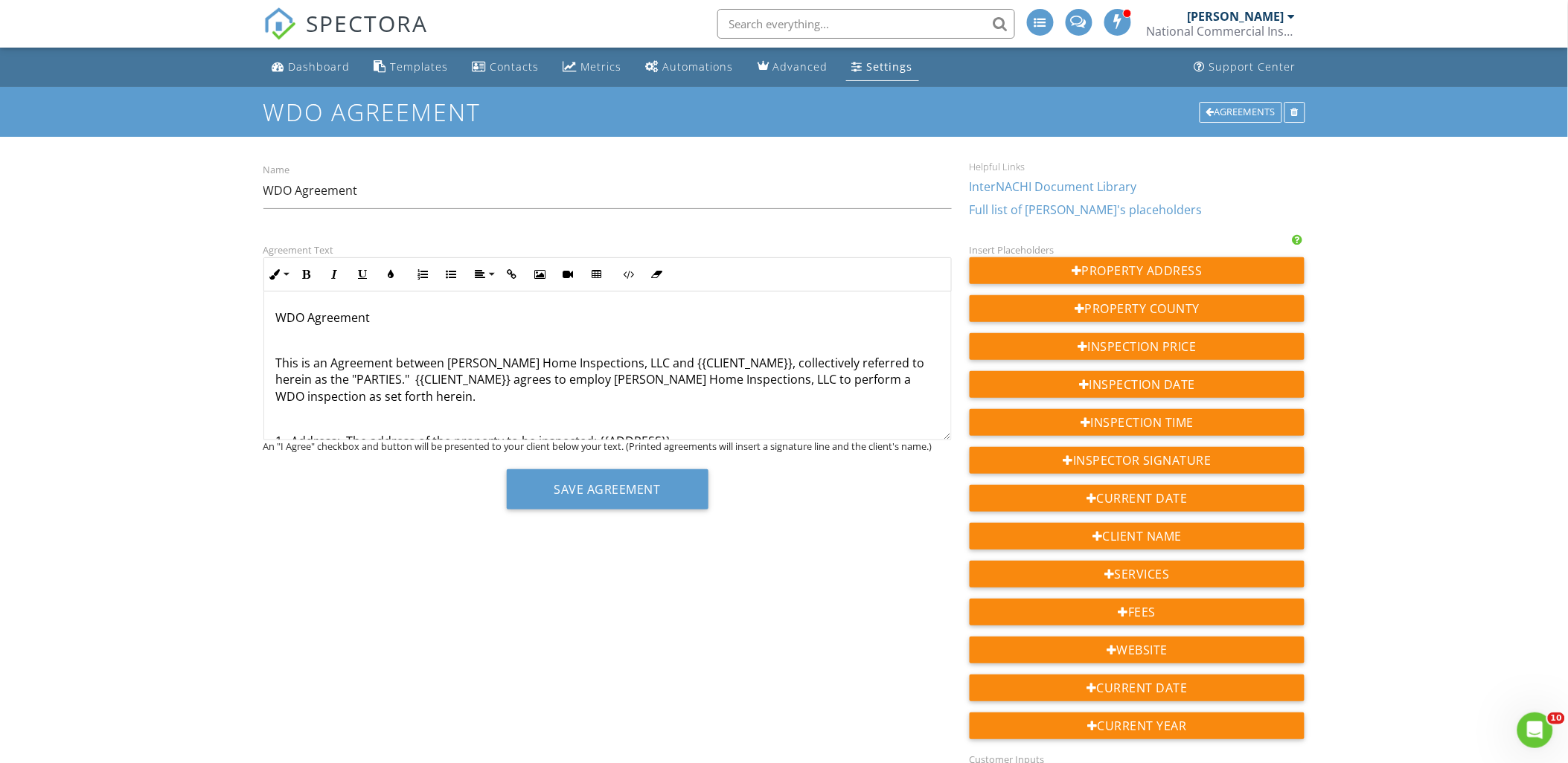
click at [1286, 26] on div "National Commercial Inspections, LLC" at bounding box center [1221, 31] width 149 height 15
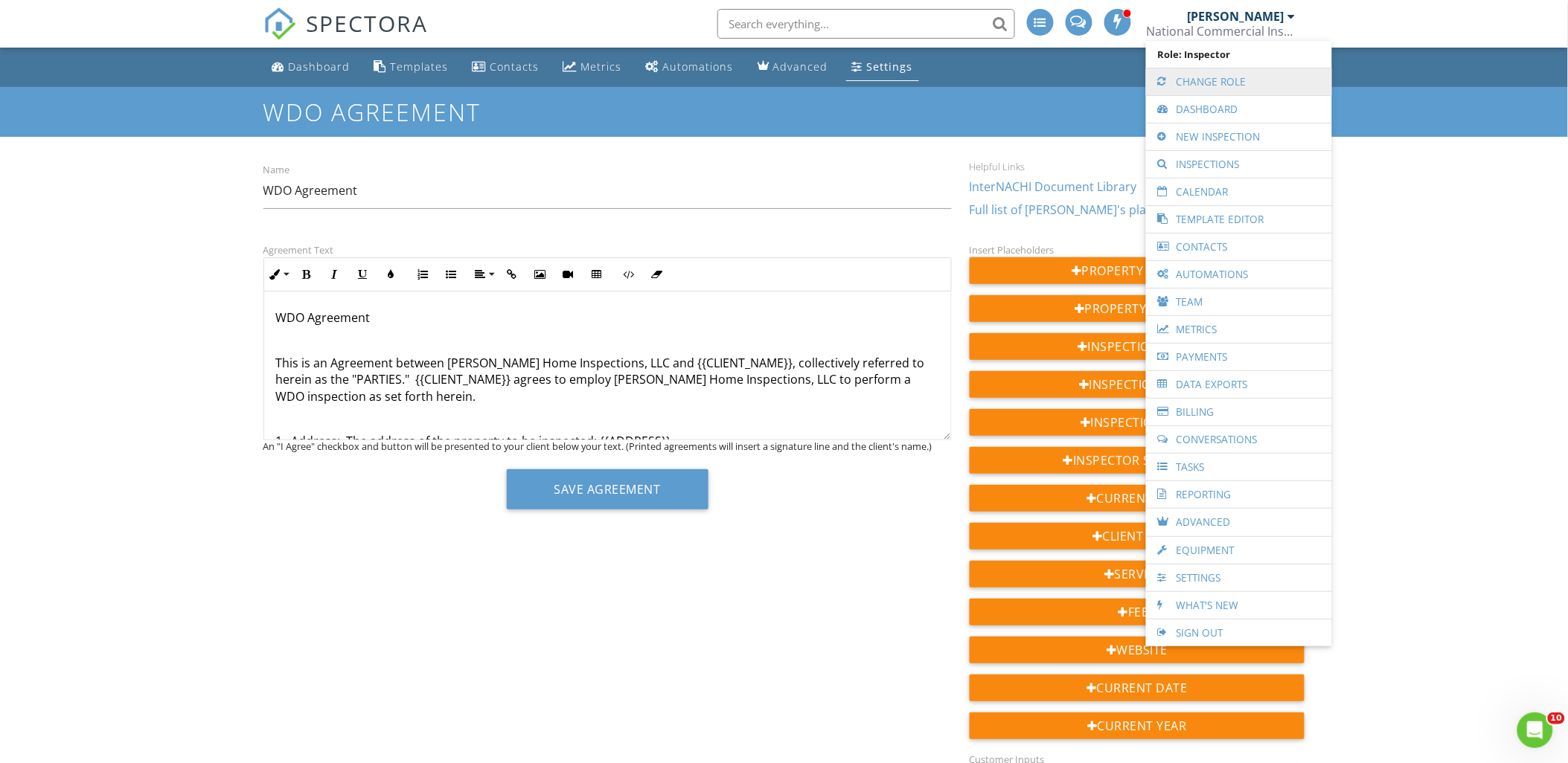
click at [1219, 84] on link "Change Role" at bounding box center [1239, 82] width 172 height 27
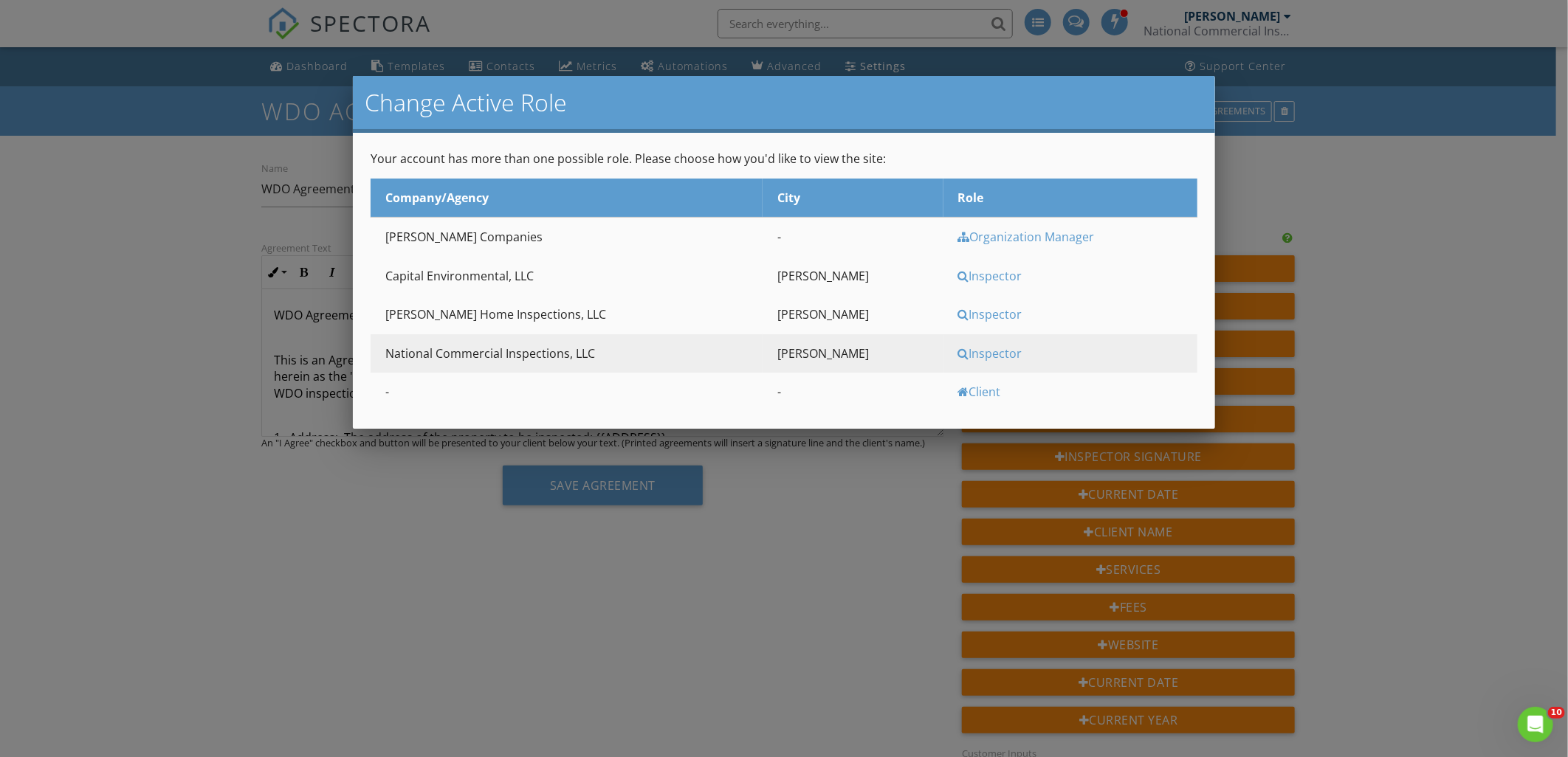
click at [968, 314] on div "Inspector" at bounding box center [1076, 314] width 236 height 16
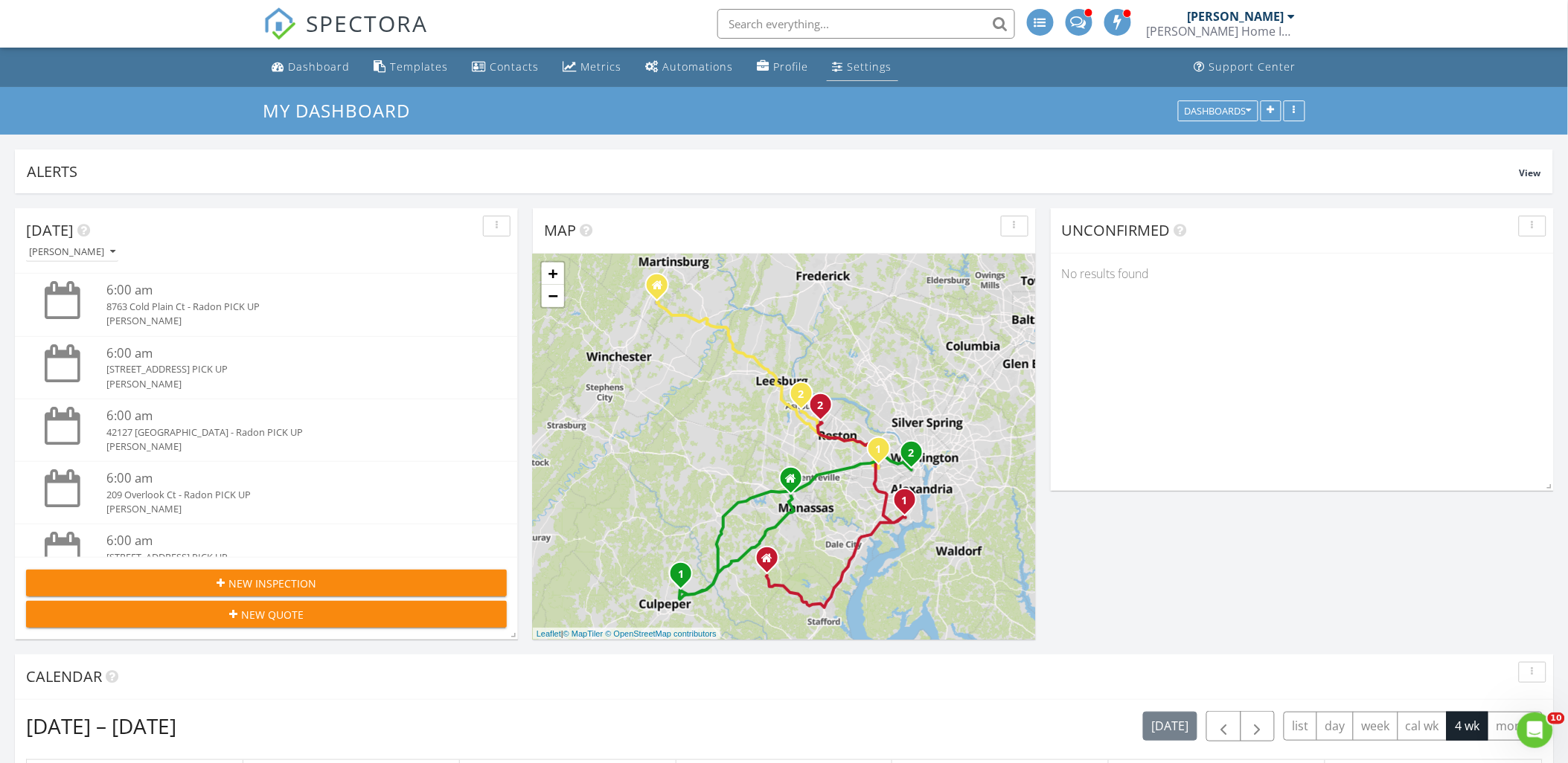
click at [858, 67] on div "Settings" at bounding box center [870, 66] width 45 height 14
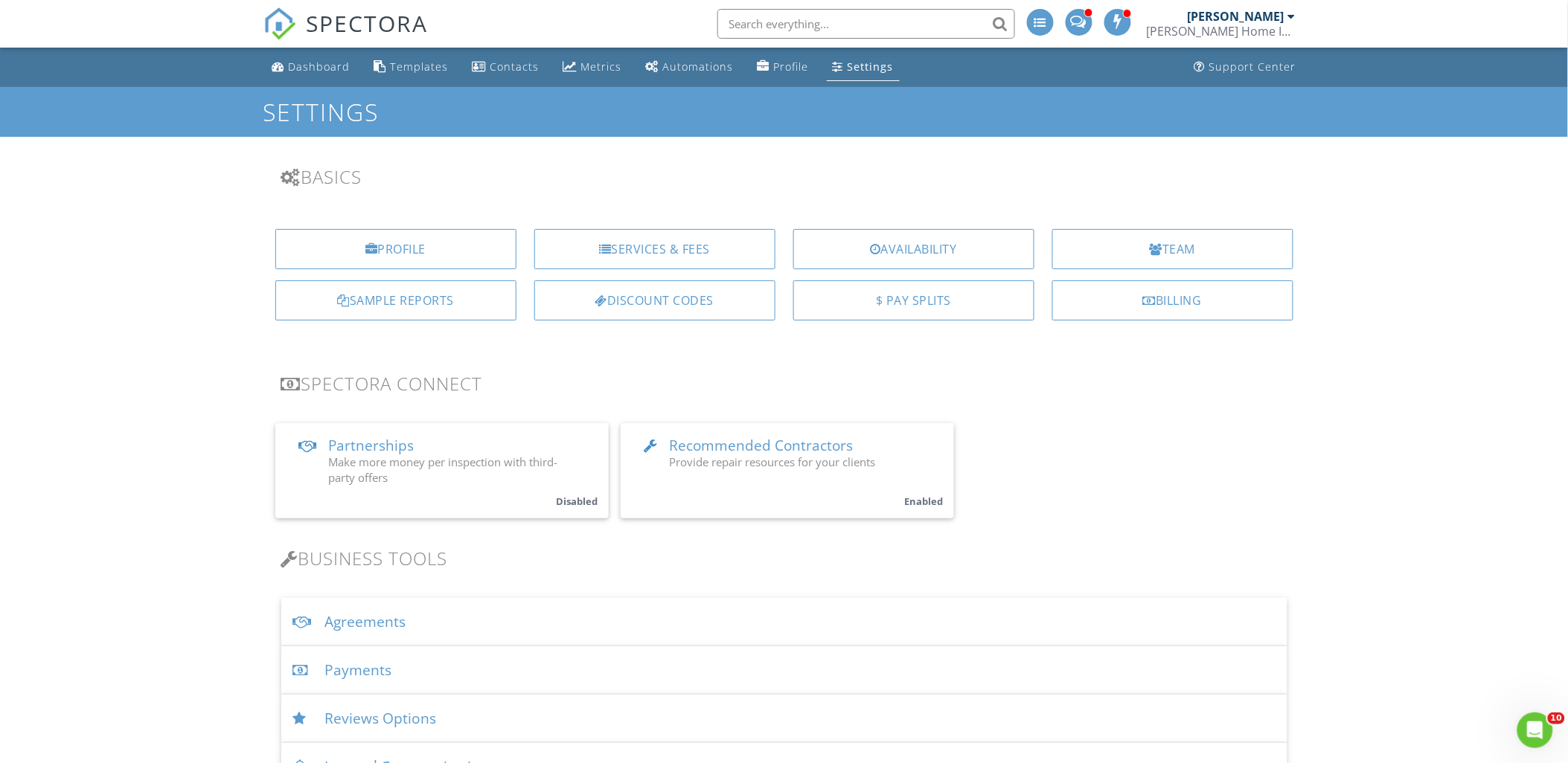
click at [407, 616] on div "Agreements" at bounding box center [784, 622] width 1007 height 48
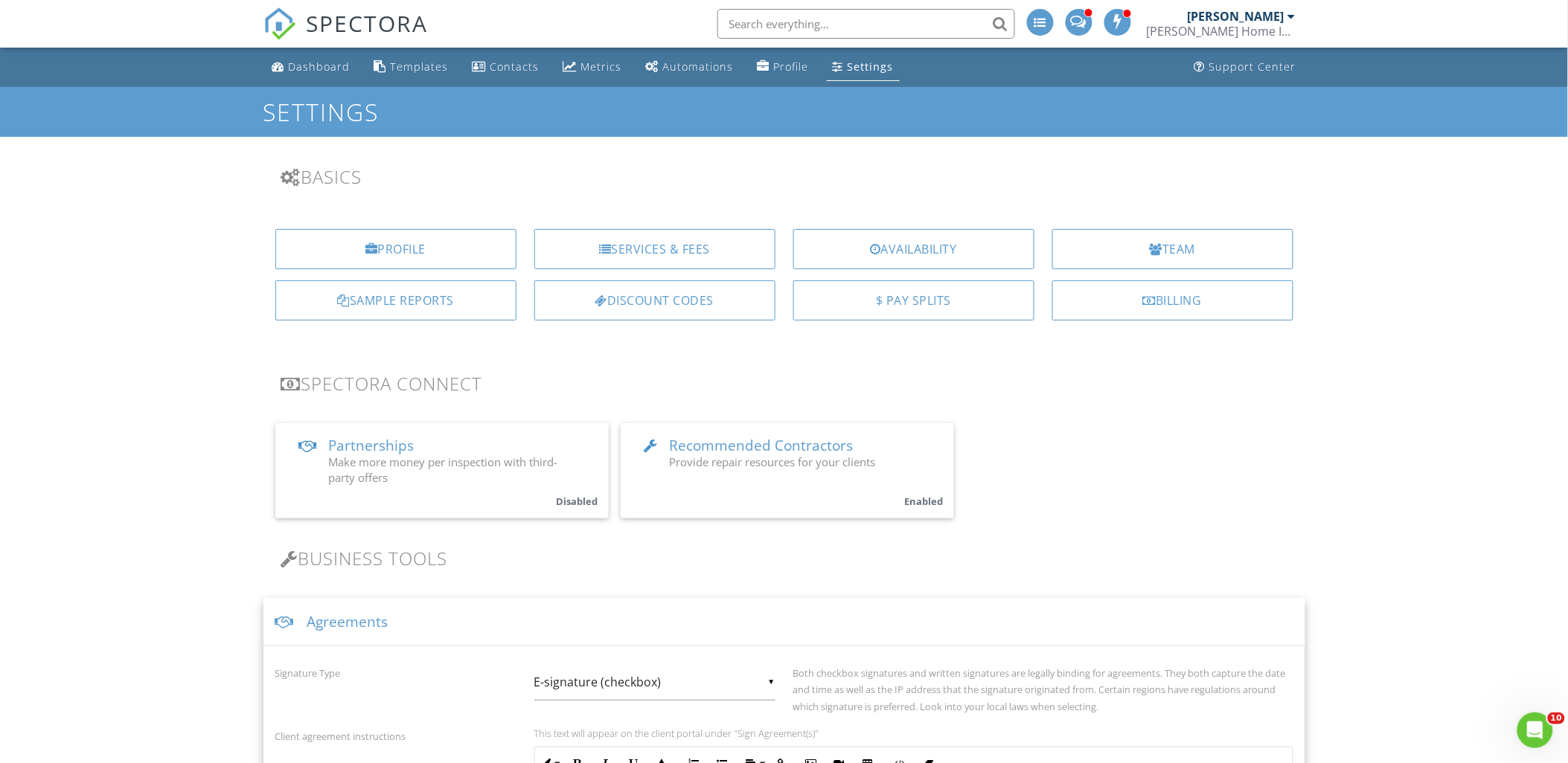
click at [1183, 387] on h3 "Spectora Connect" at bounding box center [784, 384] width 1007 height 20
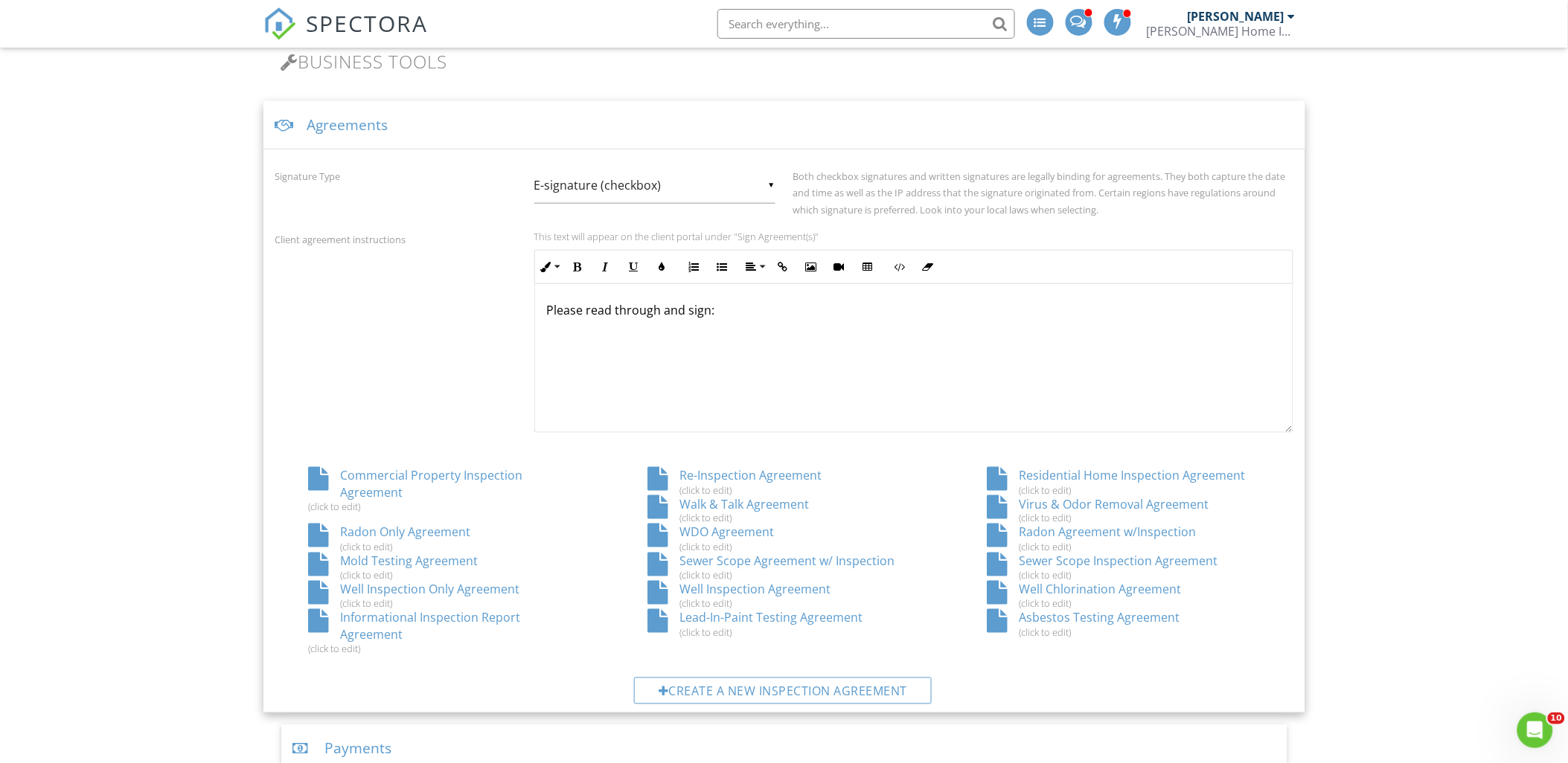
scroll to position [578, 0]
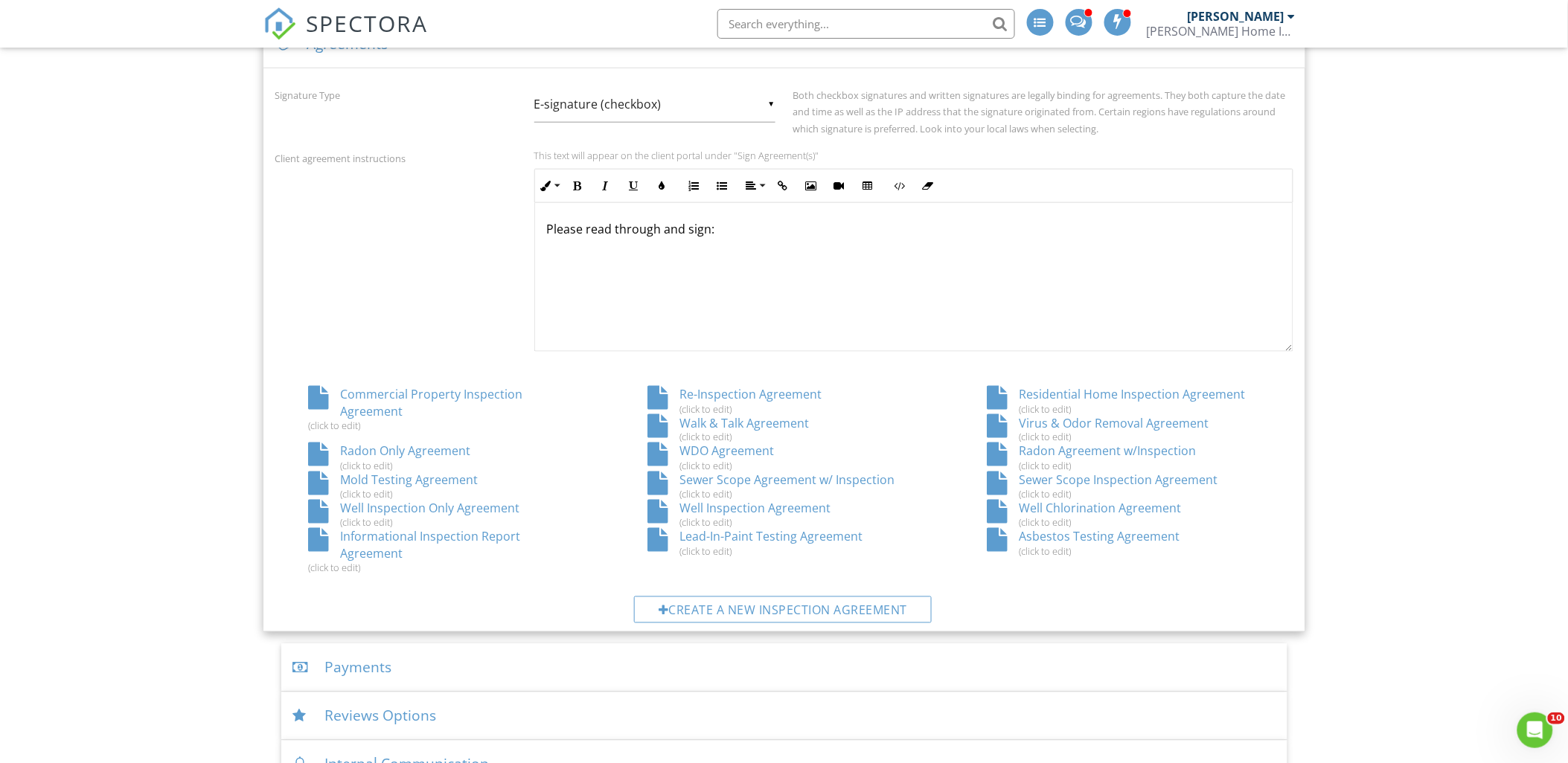
click at [755, 455] on div "WDO Agreement (click to edit)" at bounding box center [784, 457] width 340 height 28
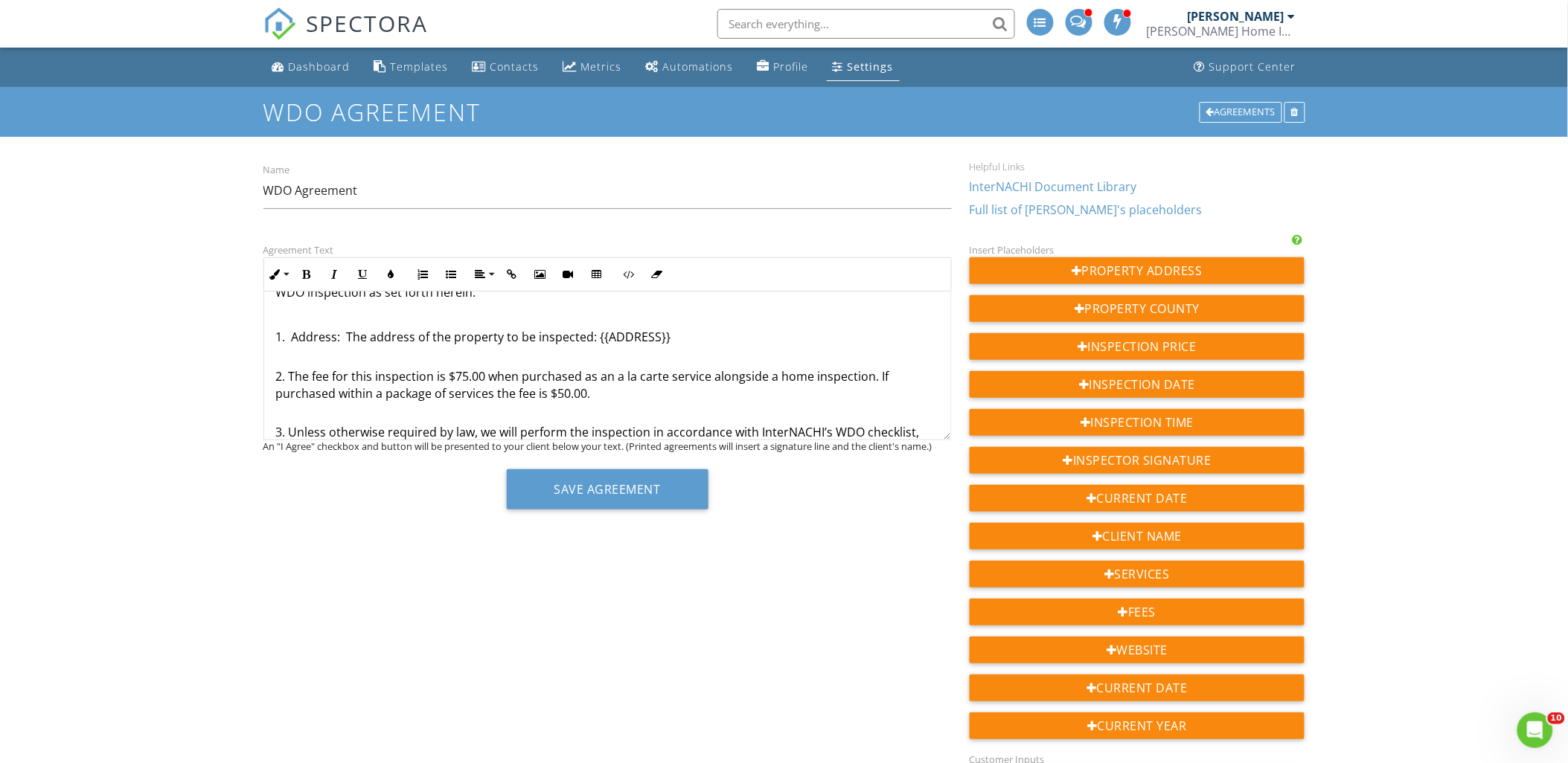
scroll to position [115, 0]
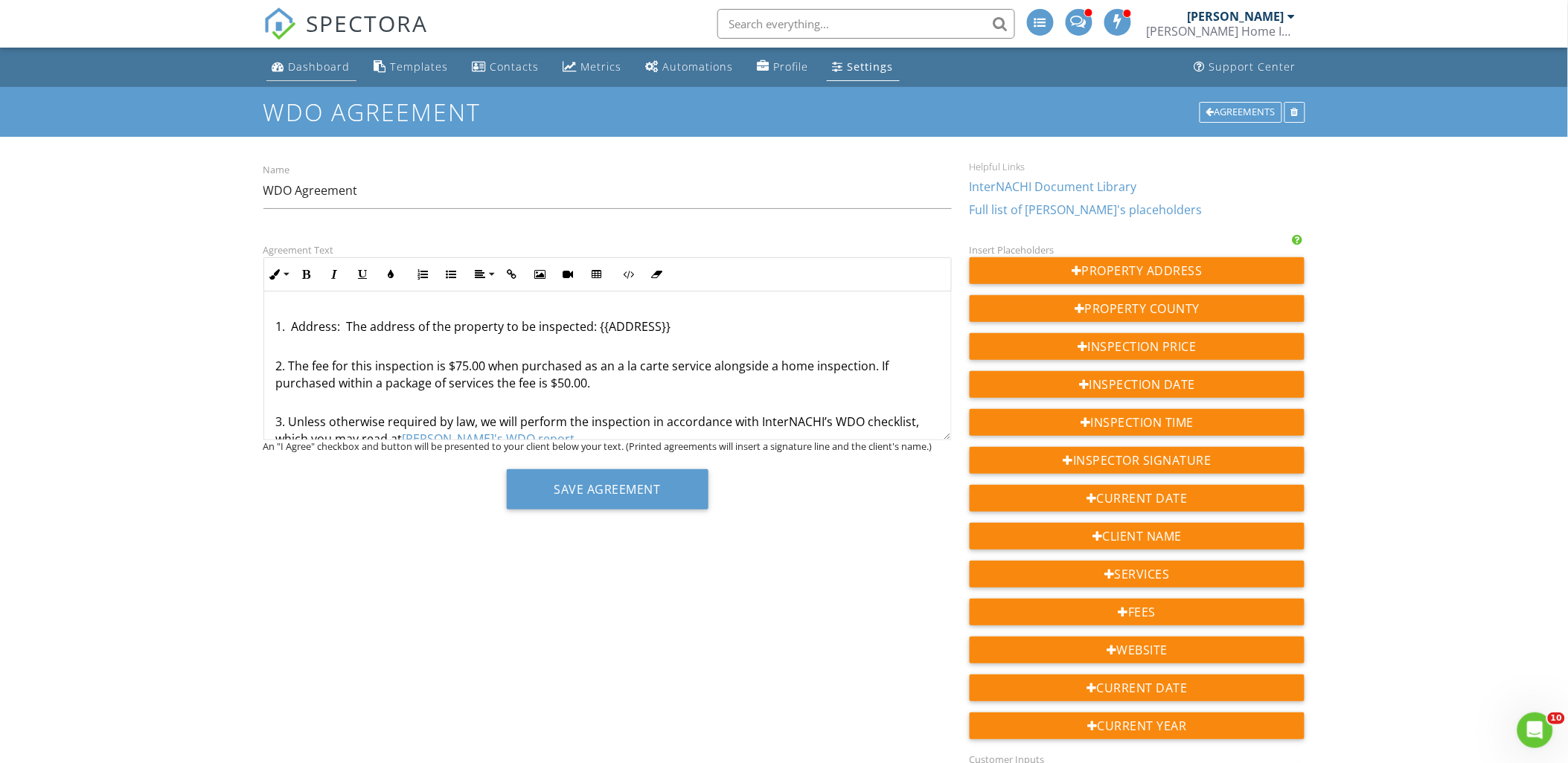
click at [290, 69] on div "Dashboard" at bounding box center [320, 66] width 62 height 14
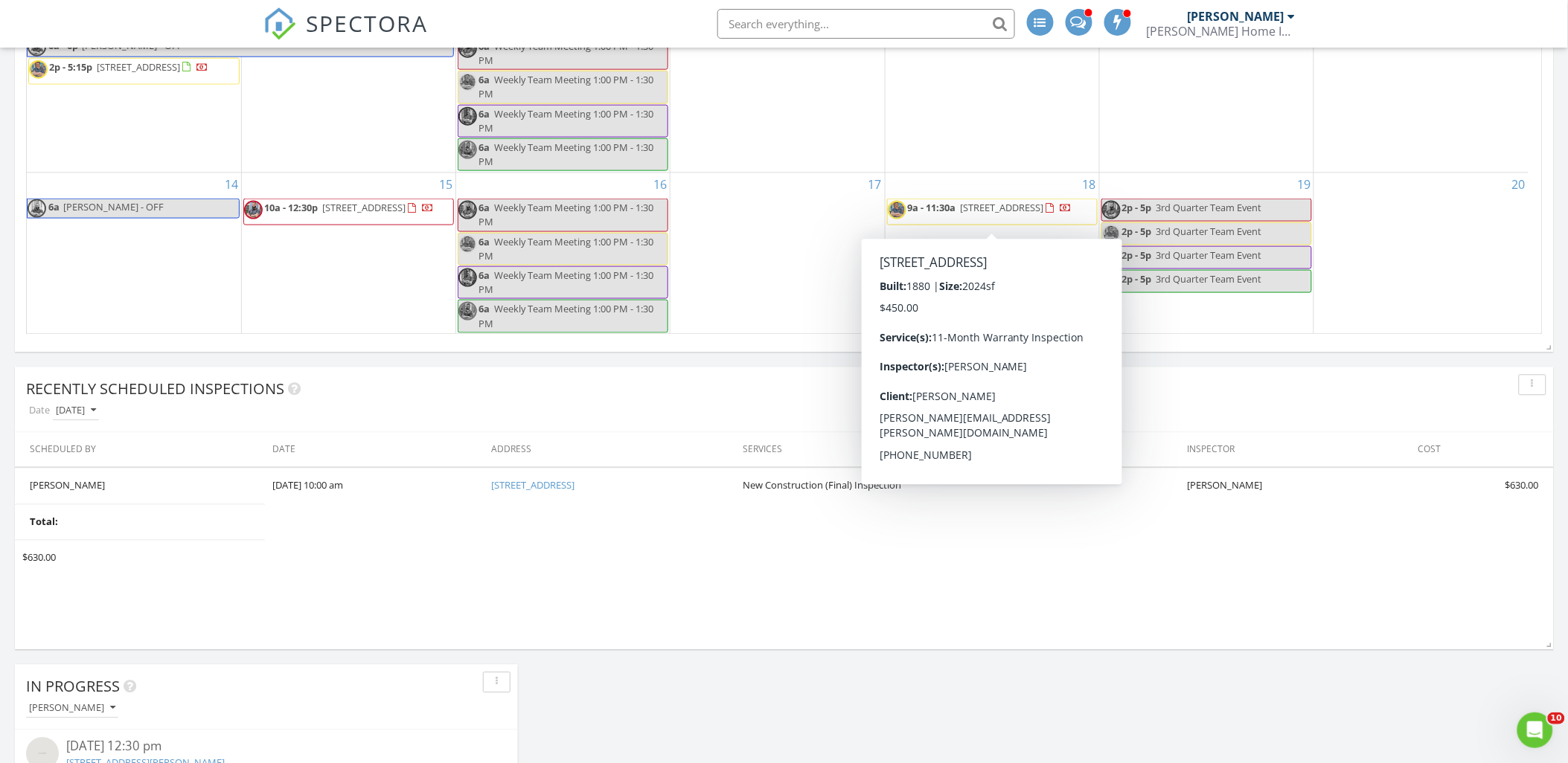
scroll to position [992, 0]
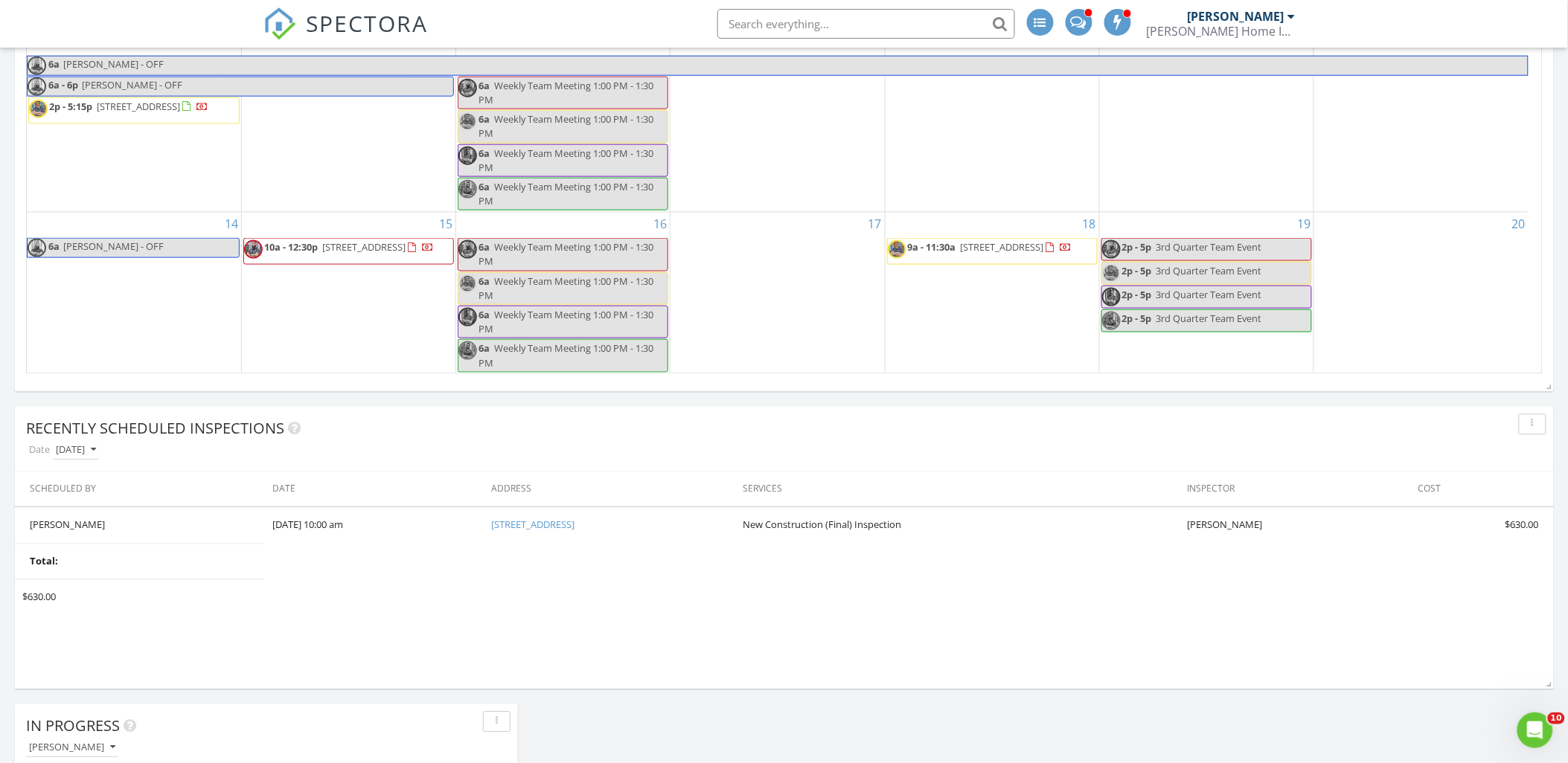
click at [1563, 465] on div "[DATE] [PERSON_NAME] 6:00 am 8763 Cold Plain Ct - Radon PICK UP [PERSON_NAME] 6…" at bounding box center [784, 176] width 1568 height 1949
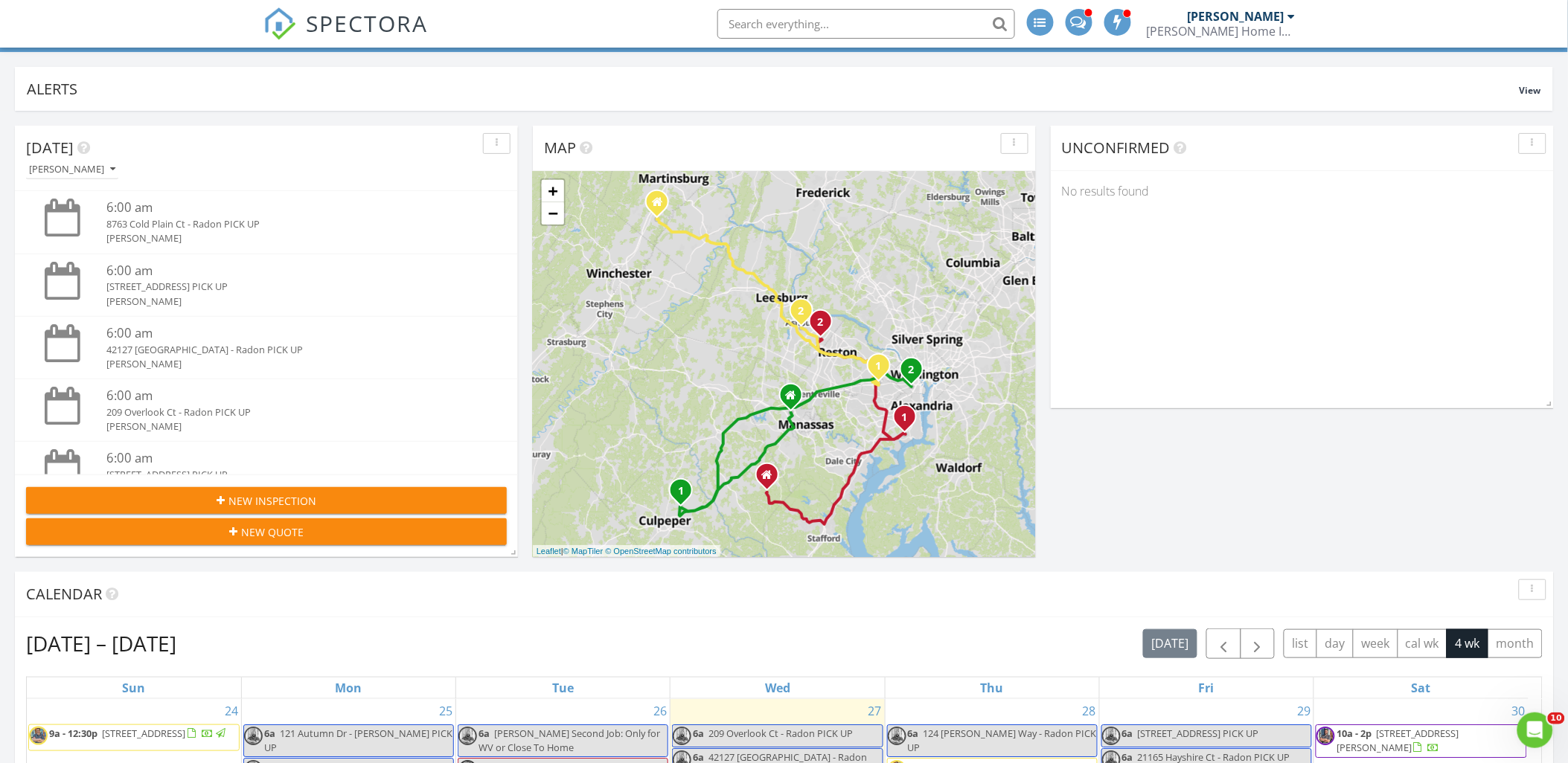
scroll to position [0, 0]
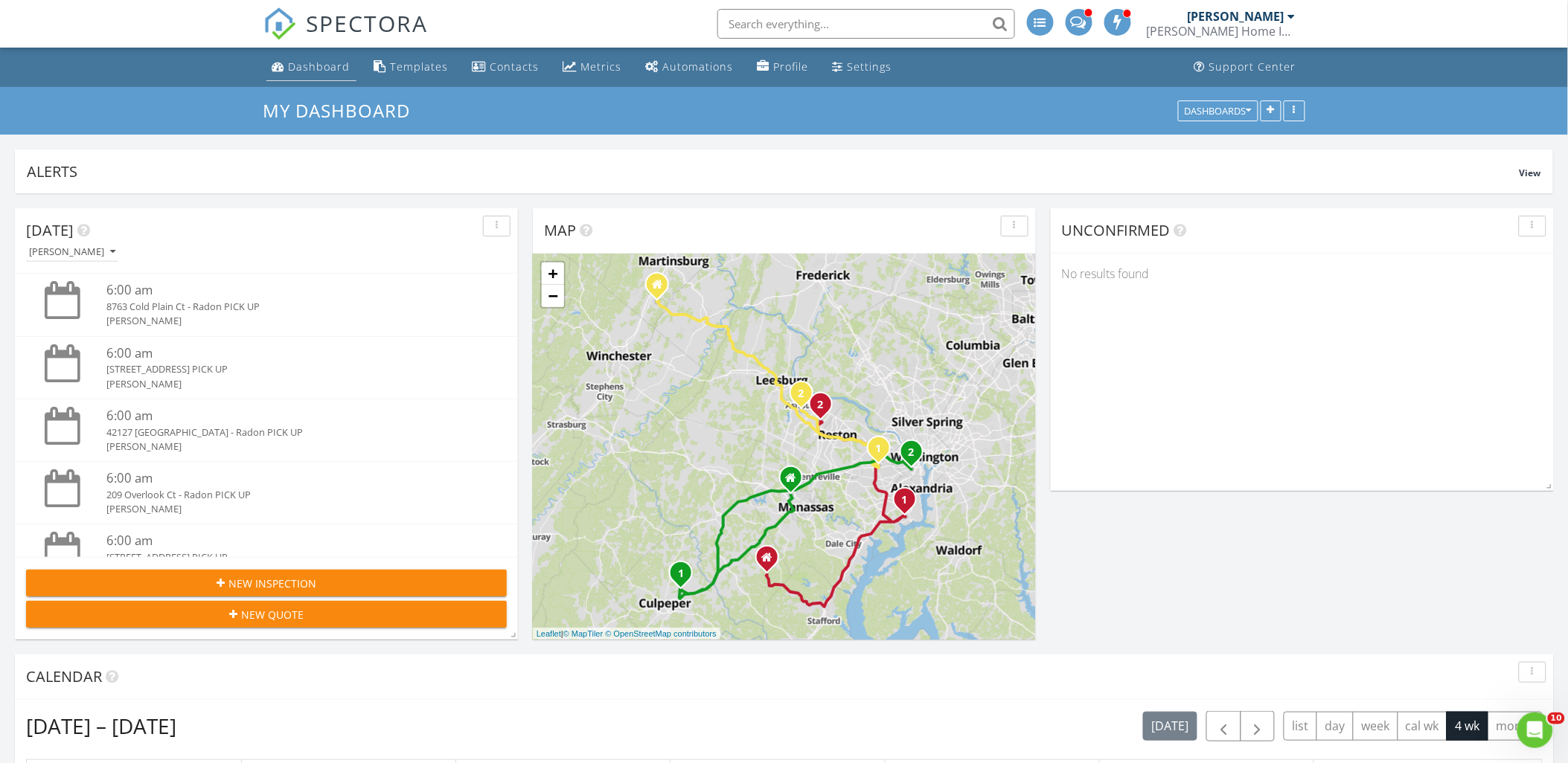
click at [303, 68] on div "Dashboard" at bounding box center [320, 66] width 62 height 14
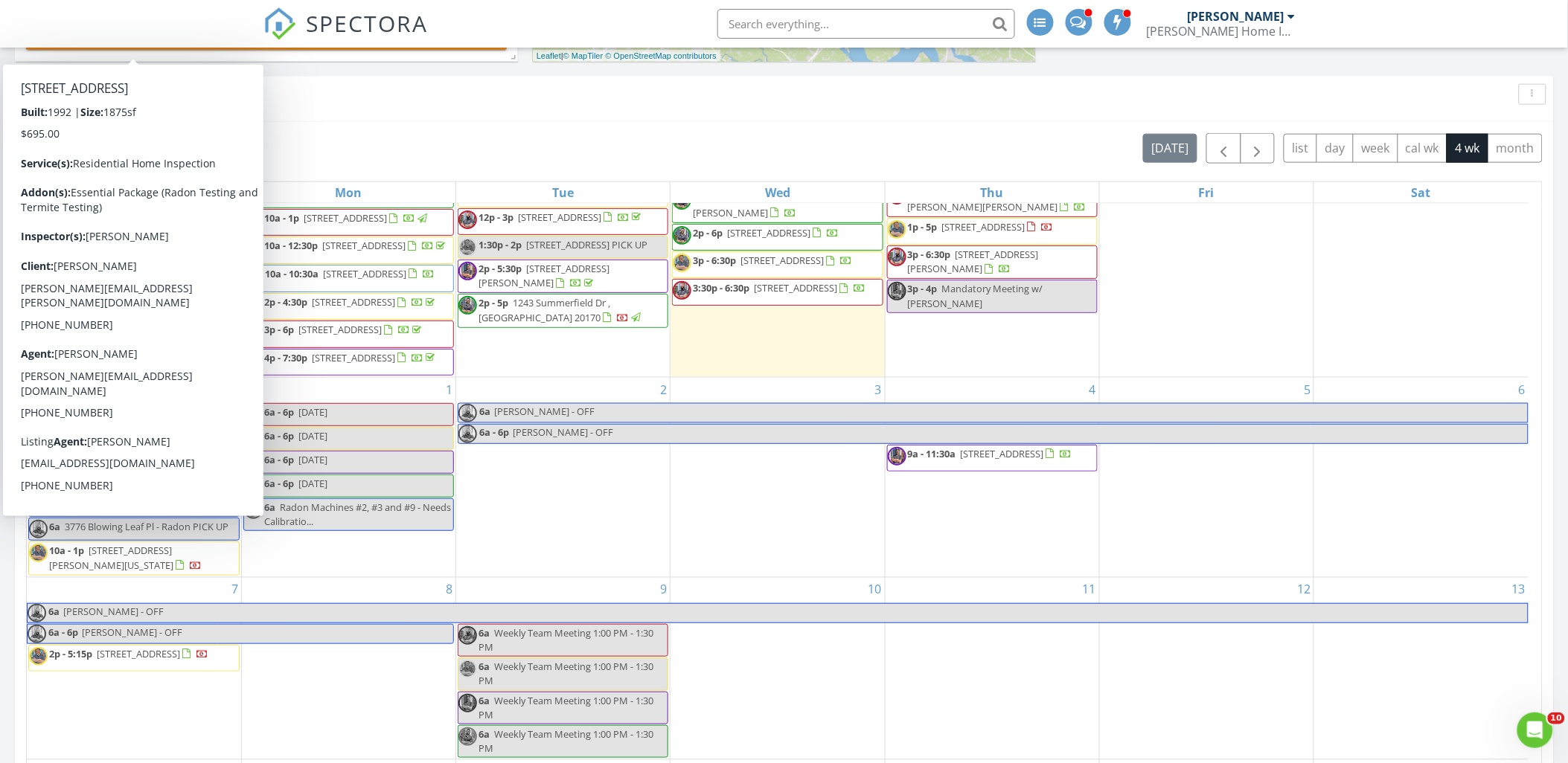
scroll to position [248, 0]
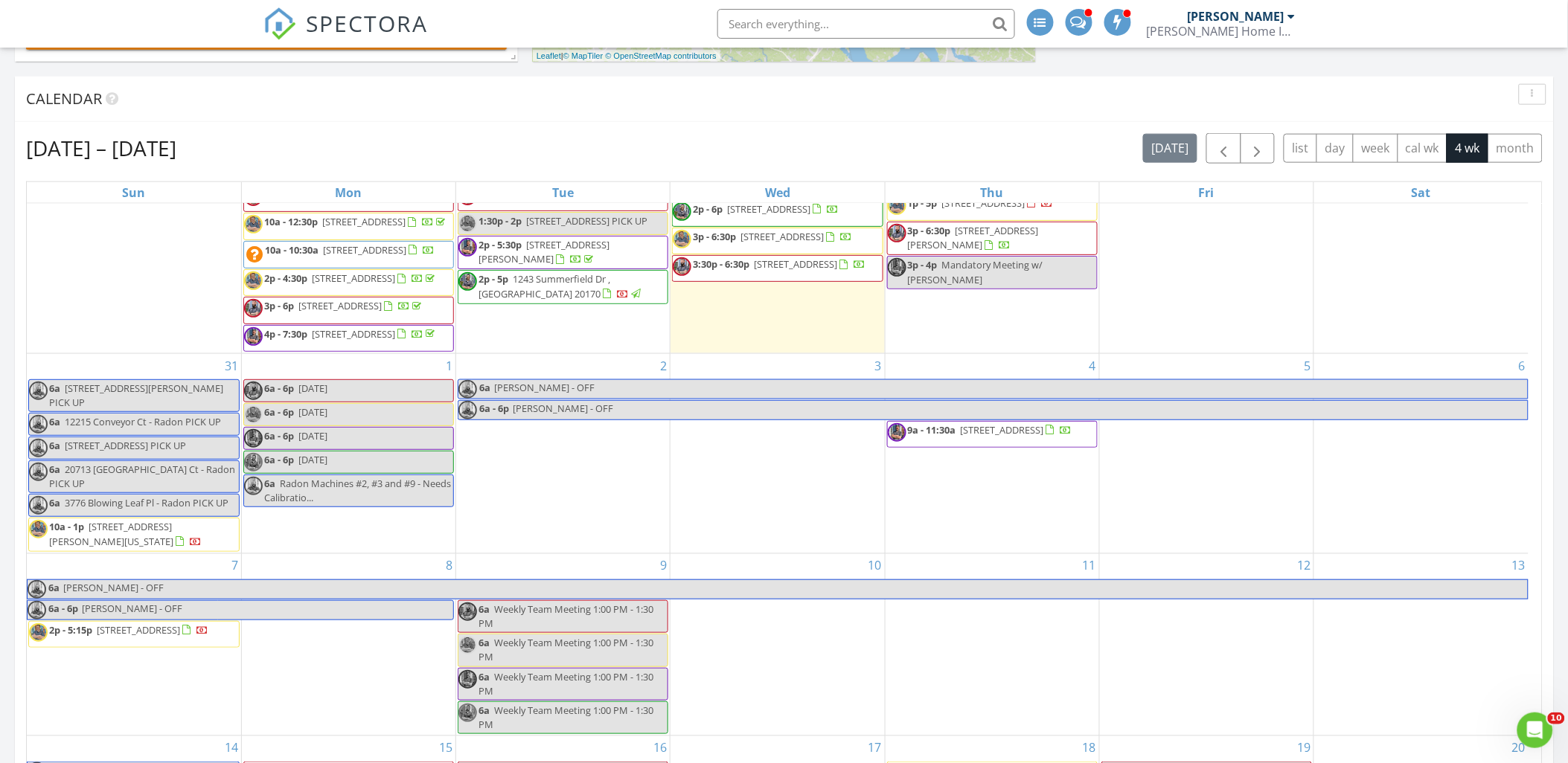
click at [6, 248] on div "[DATE] [PERSON_NAME] 6:00 am 8763 Cold Plain Ct - Radon PICK UP [PERSON_NAME] 6…" at bounding box center [784, 590] width 1568 height 1949
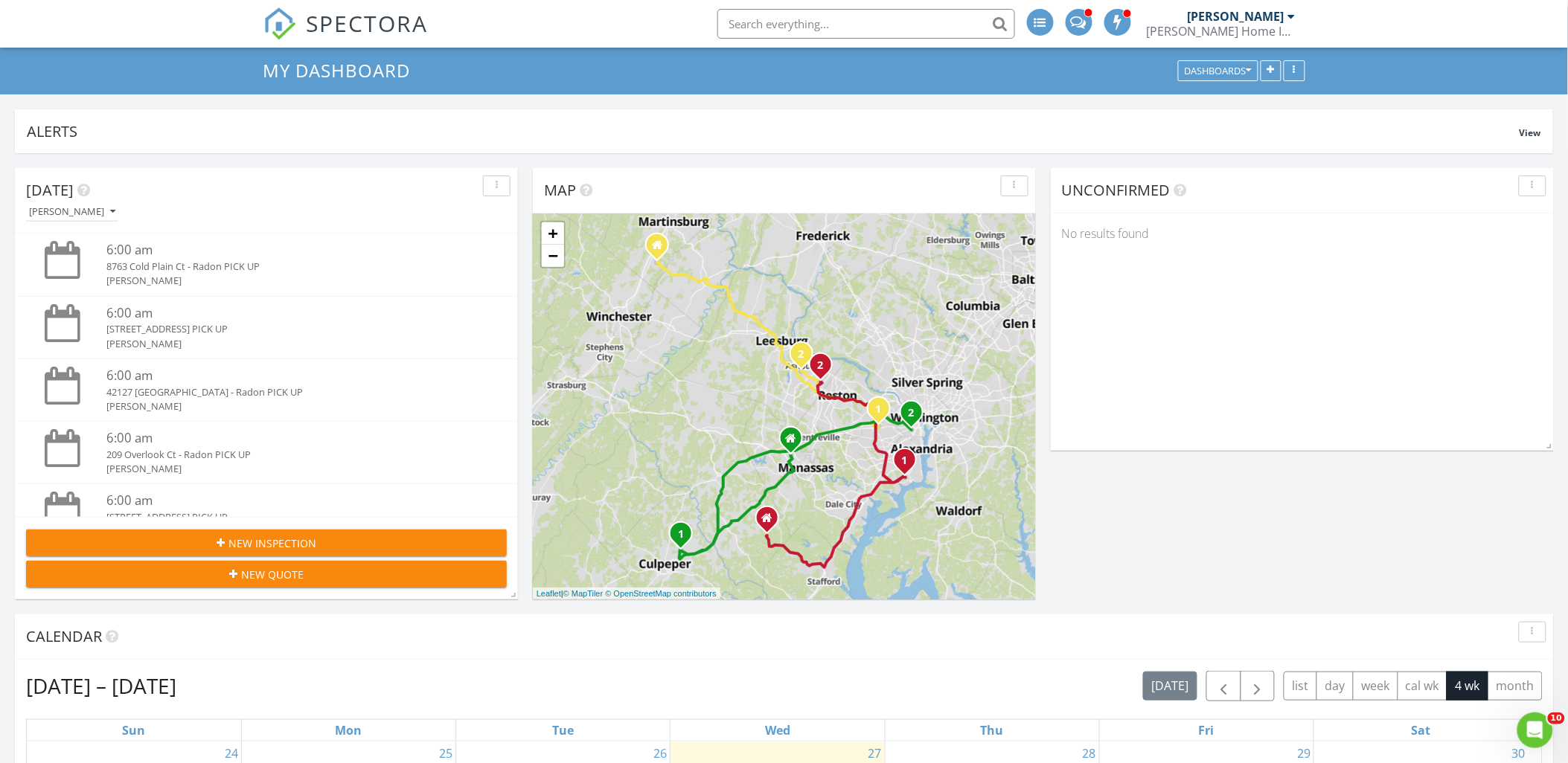
scroll to position [0, 0]
